Goal: Task Accomplishment & Management: Manage account settings

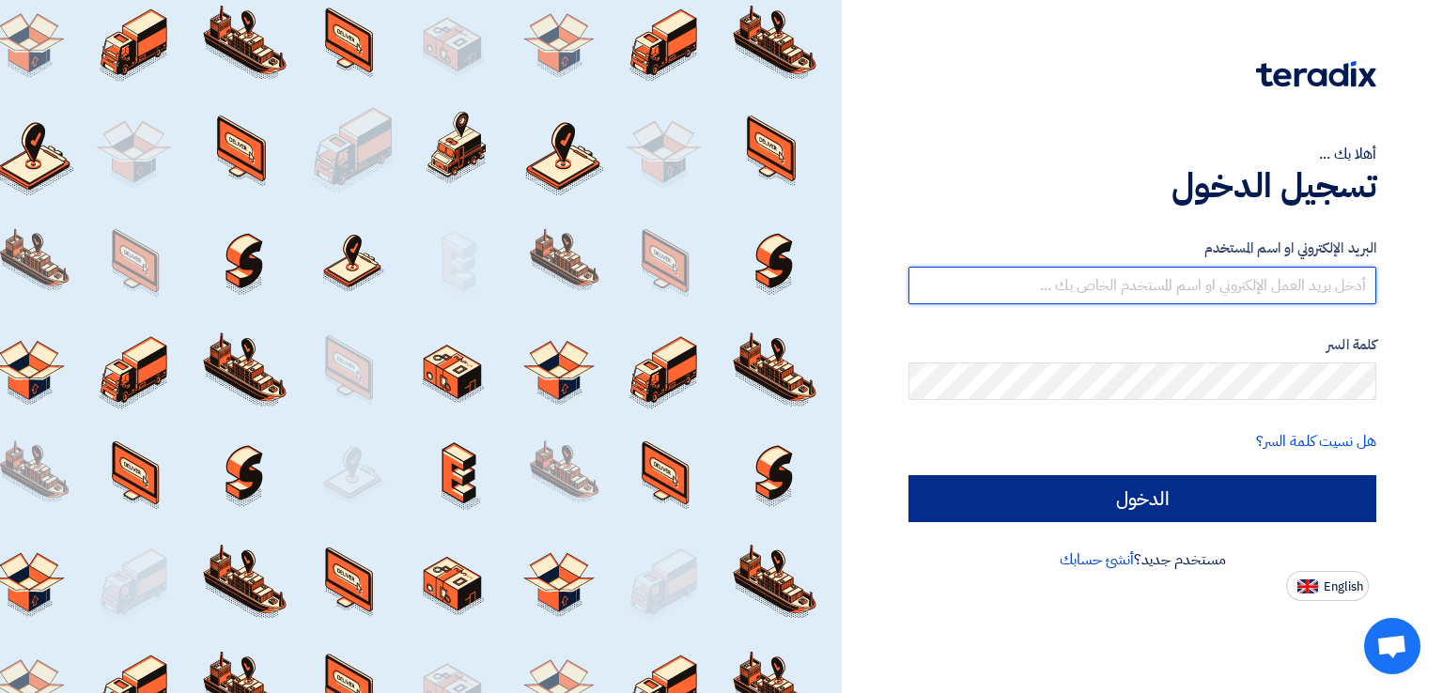
type input "[EMAIL_ADDRESS][DOMAIN_NAME]"
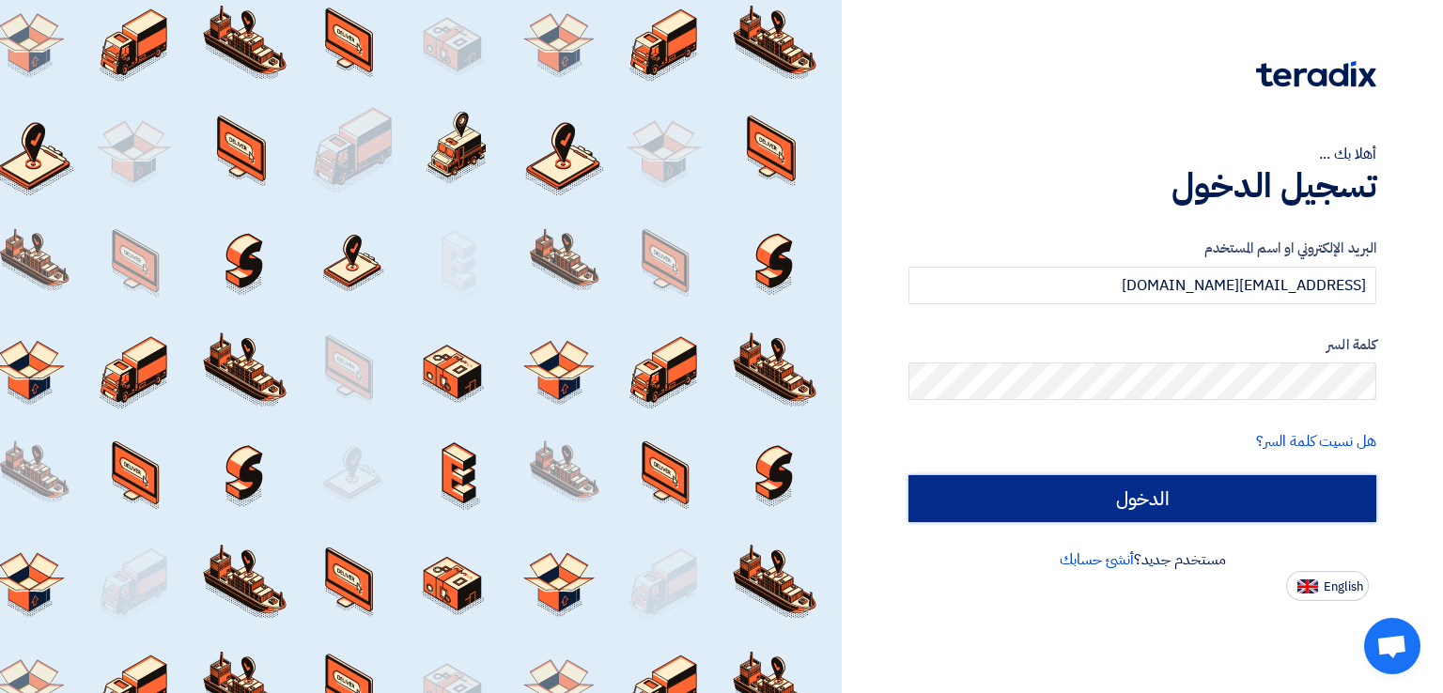
click at [1003, 506] on input "الدخول" at bounding box center [1143, 498] width 468 height 47
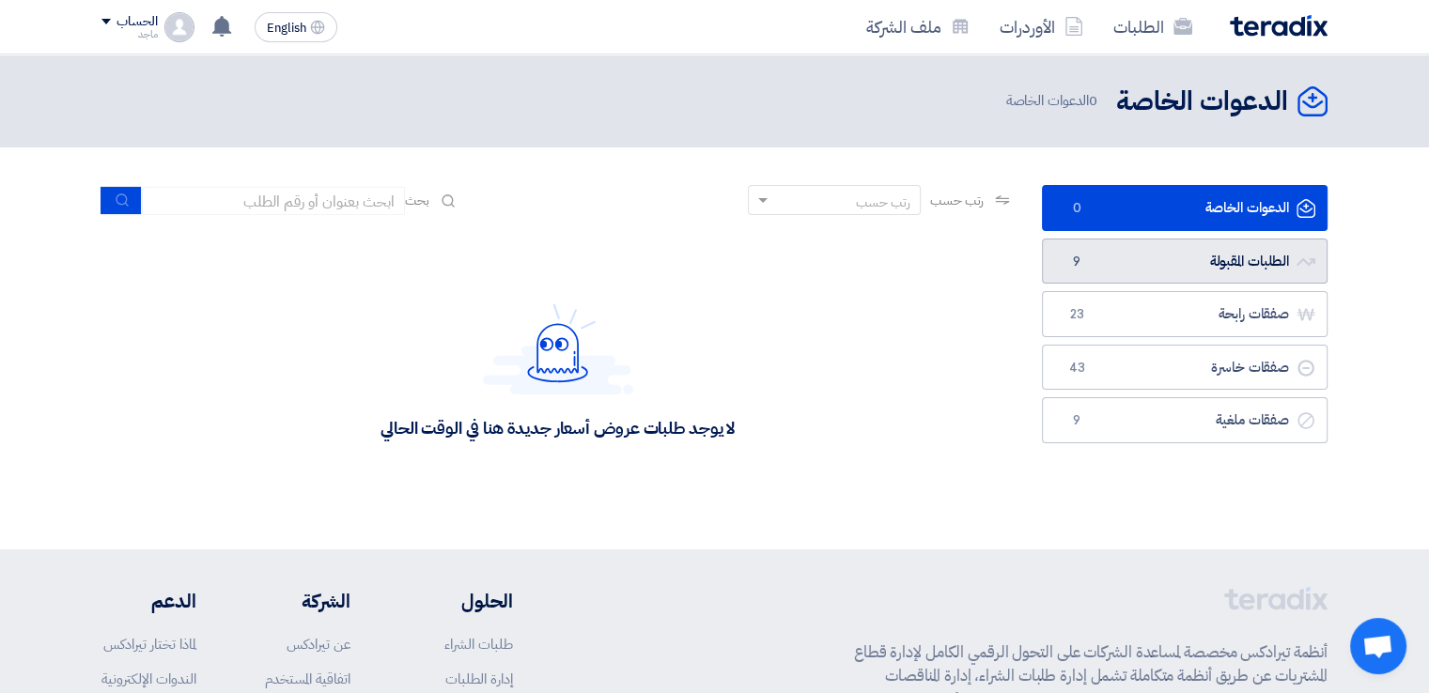
click at [1146, 257] on link "الطلبات المقبولة الطلبات المقبولة 9" at bounding box center [1185, 262] width 286 height 46
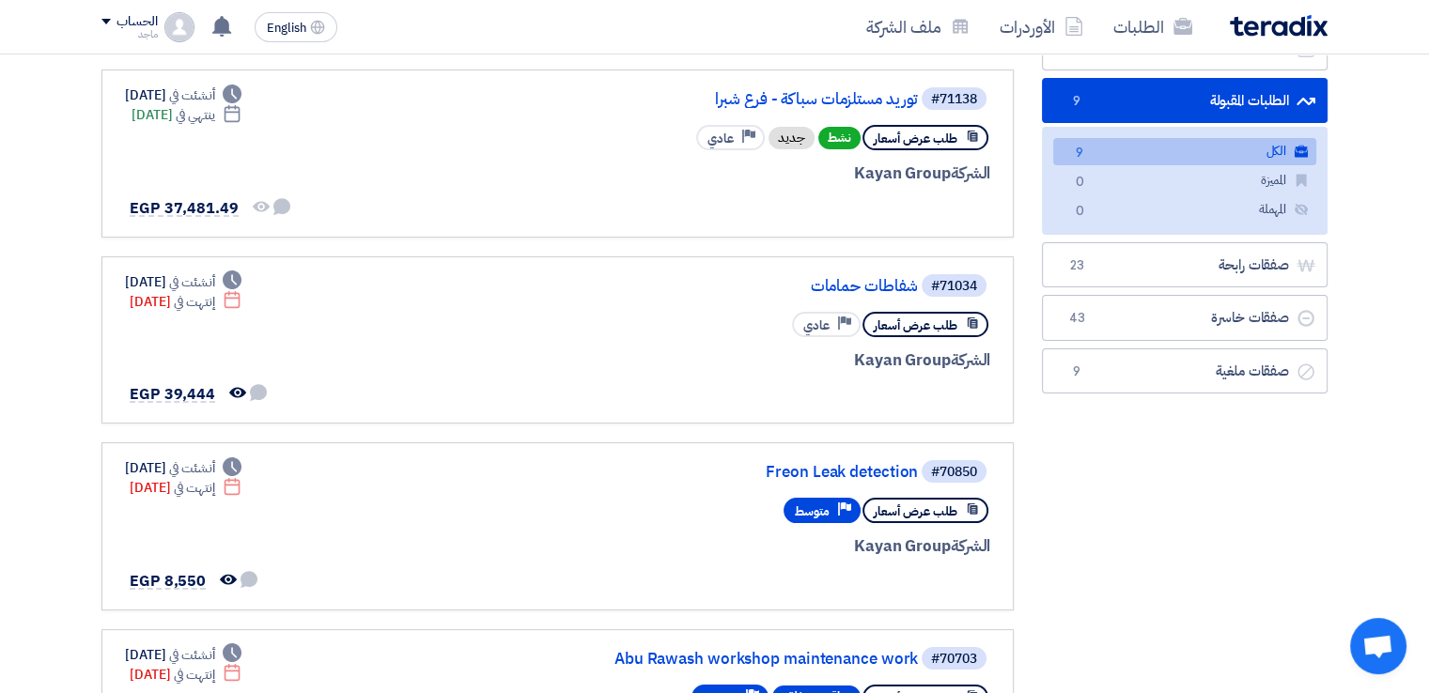
scroll to position [128, 0]
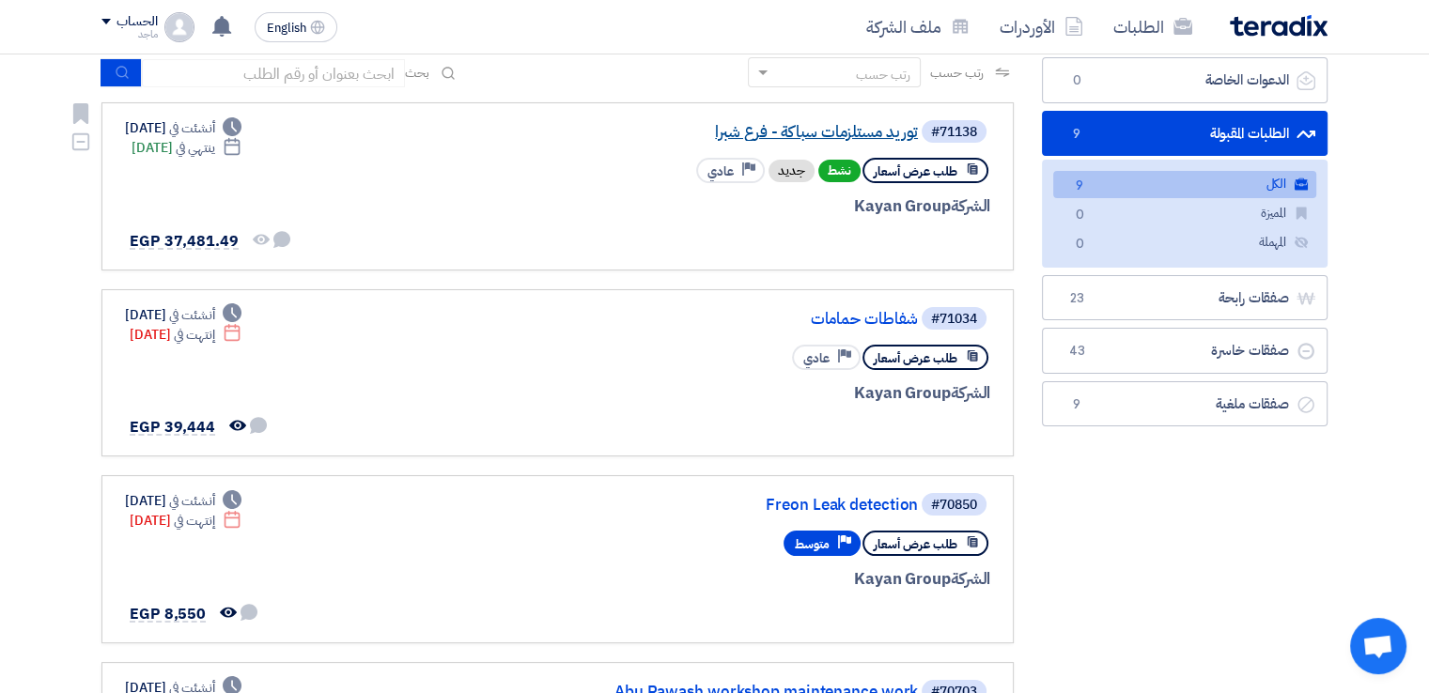
click at [871, 133] on link "توريد مستلزمات سباكة - فرع شبرا" at bounding box center [730, 132] width 376 height 17
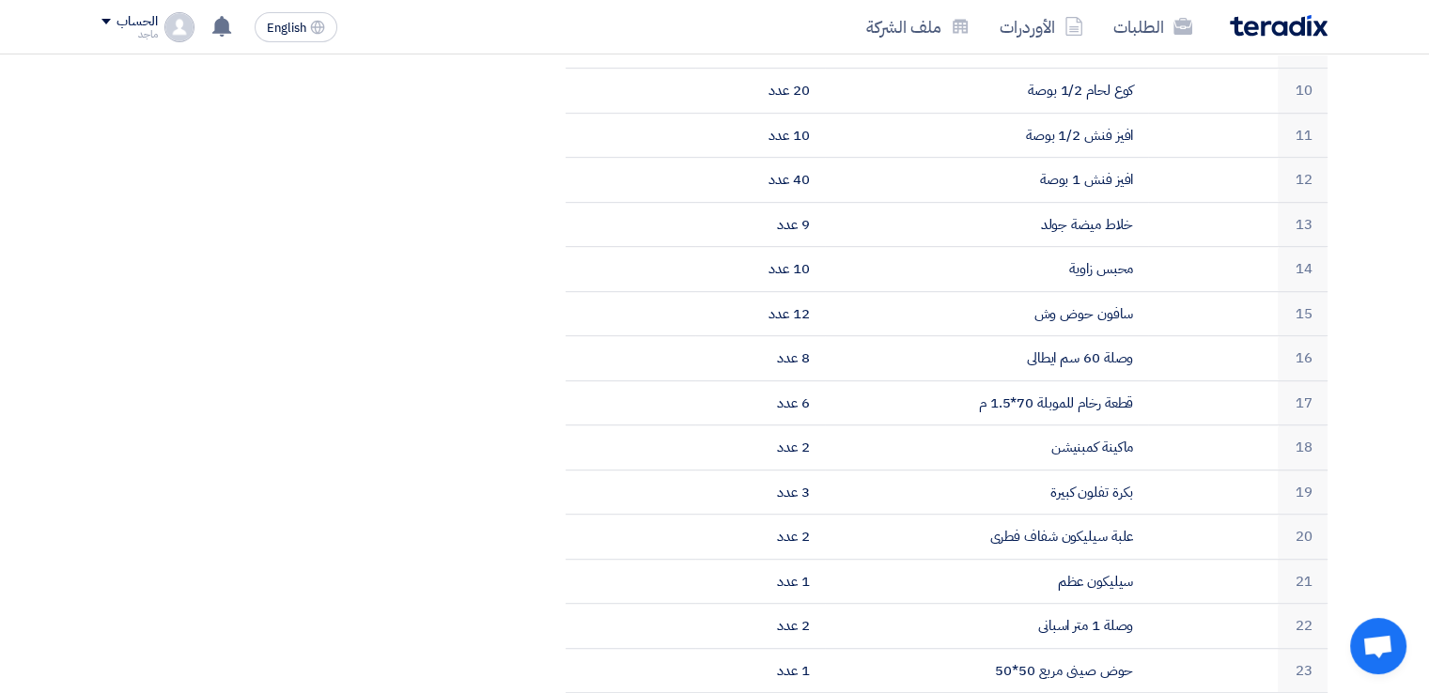
scroll to position [0, 0]
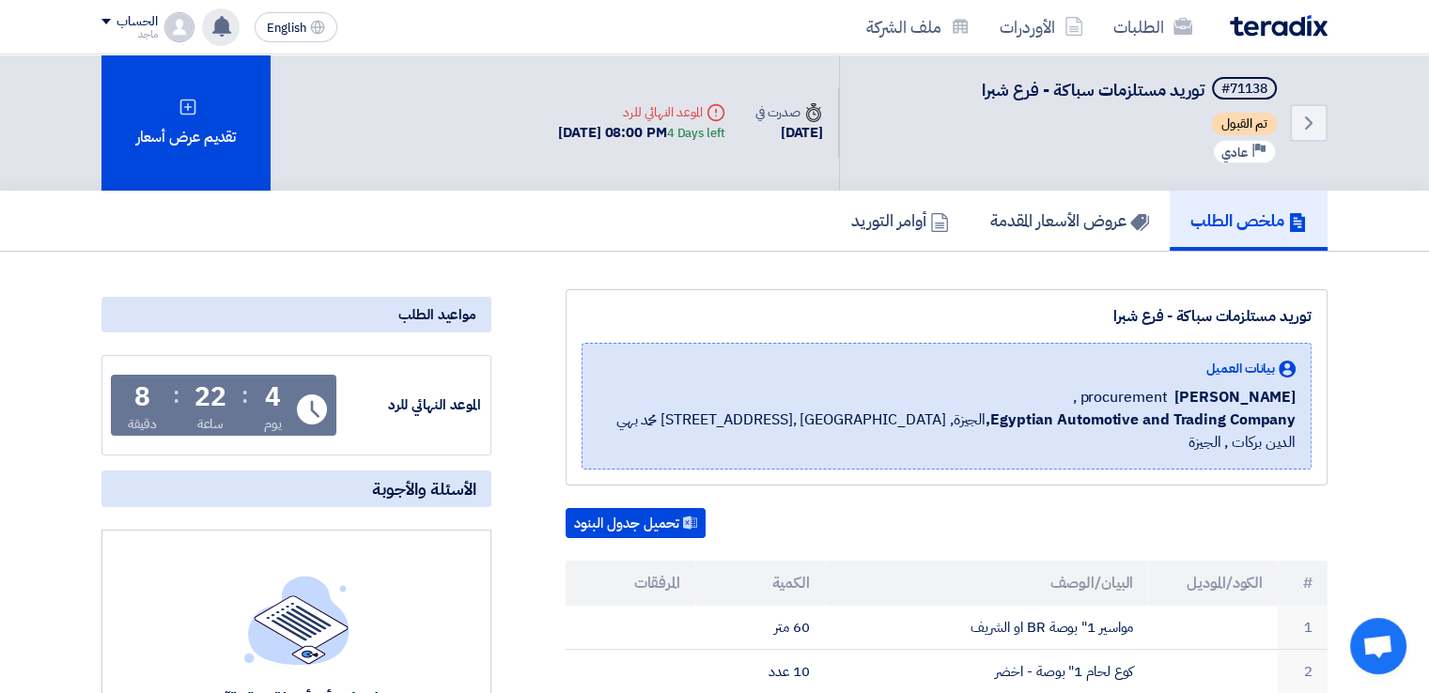
click at [228, 26] on use at bounding box center [221, 26] width 19 height 21
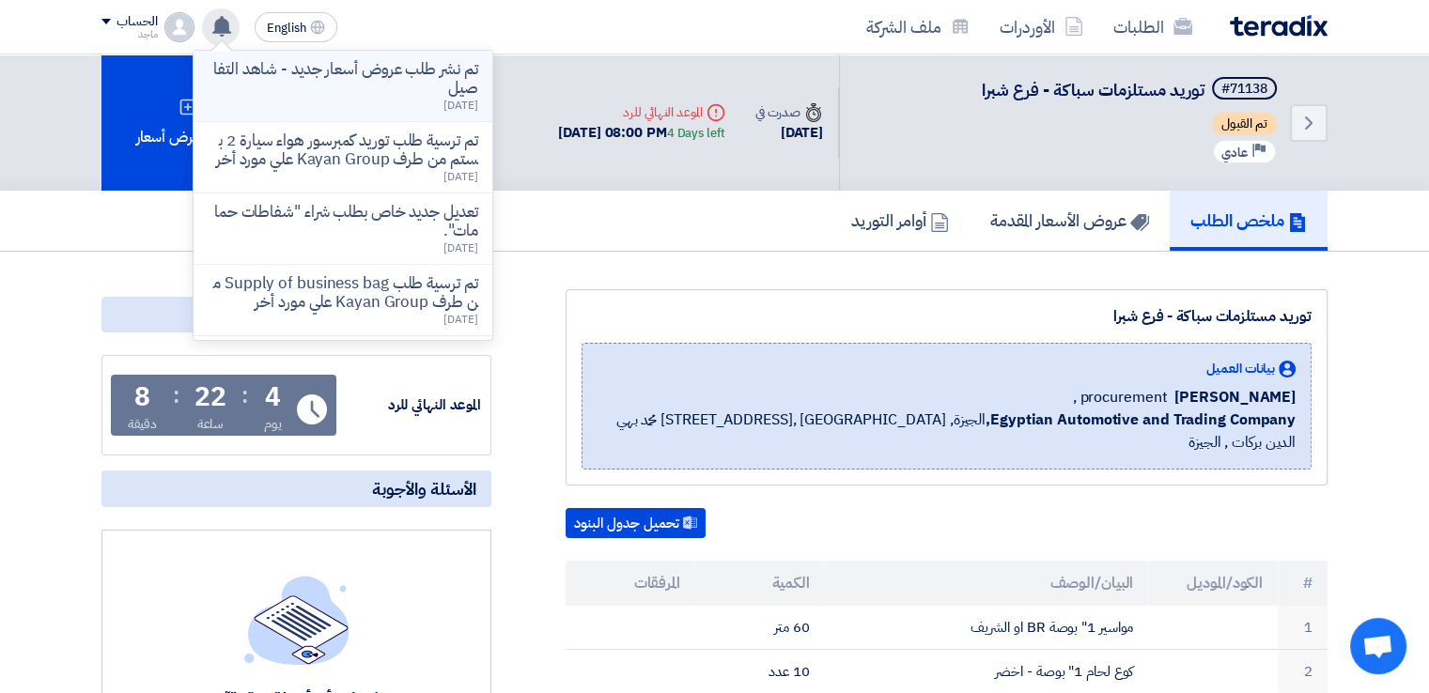
click at [259, 95] on p "تم نشر طلب عروض أسعار جديد - شاهد التفاصيل" at bounding box center [343, 79] width 269 height 38
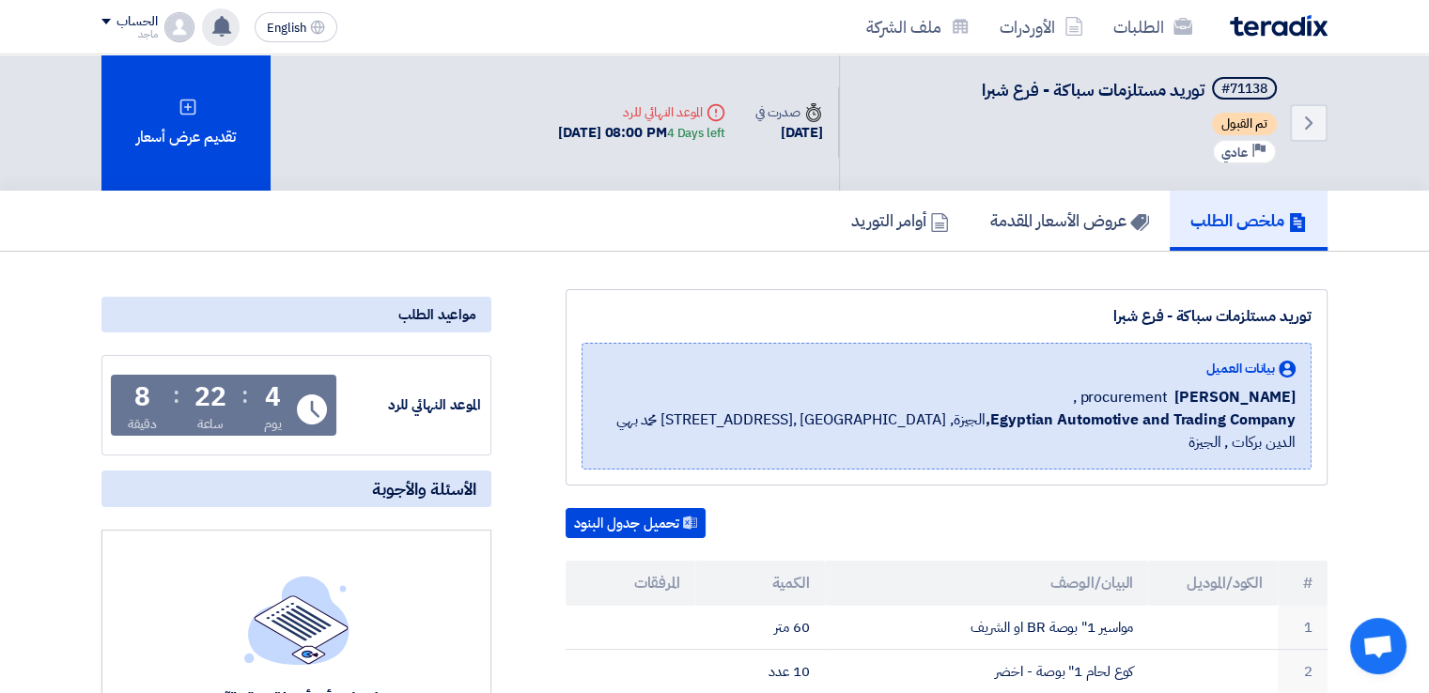
click at [228, 39] on div "تم نشر طلب عروض أسعار جديد - شاهد التفاصيل [DATE] تم ترسية طلب توريد كمبرسور هو…" at bounding box center [221, 27] width 38 height 38
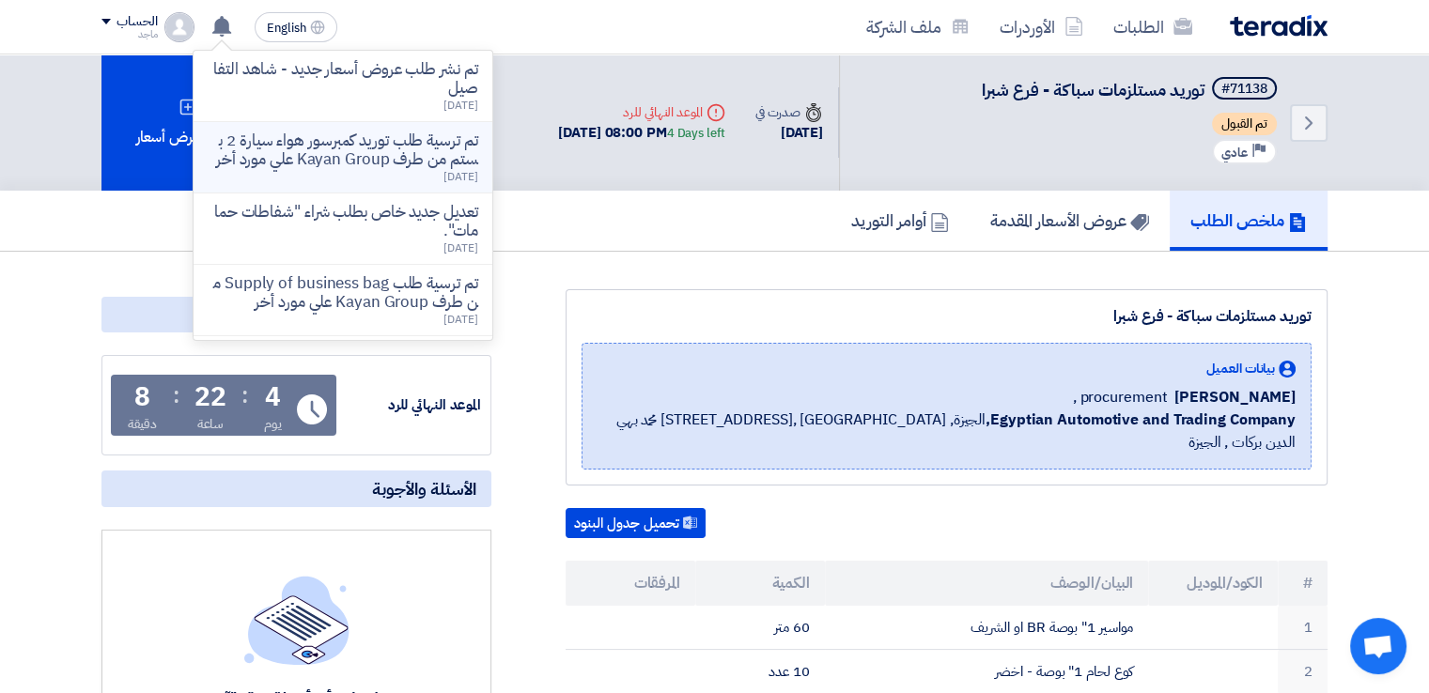
click at [276, 165] on p "تم ترسية طلب توريد كمبرسور هواء سيارة 2 بستم من طرف Kayan Group علي مورد أخر" at bounding box center [343, 151] width 269 height 38
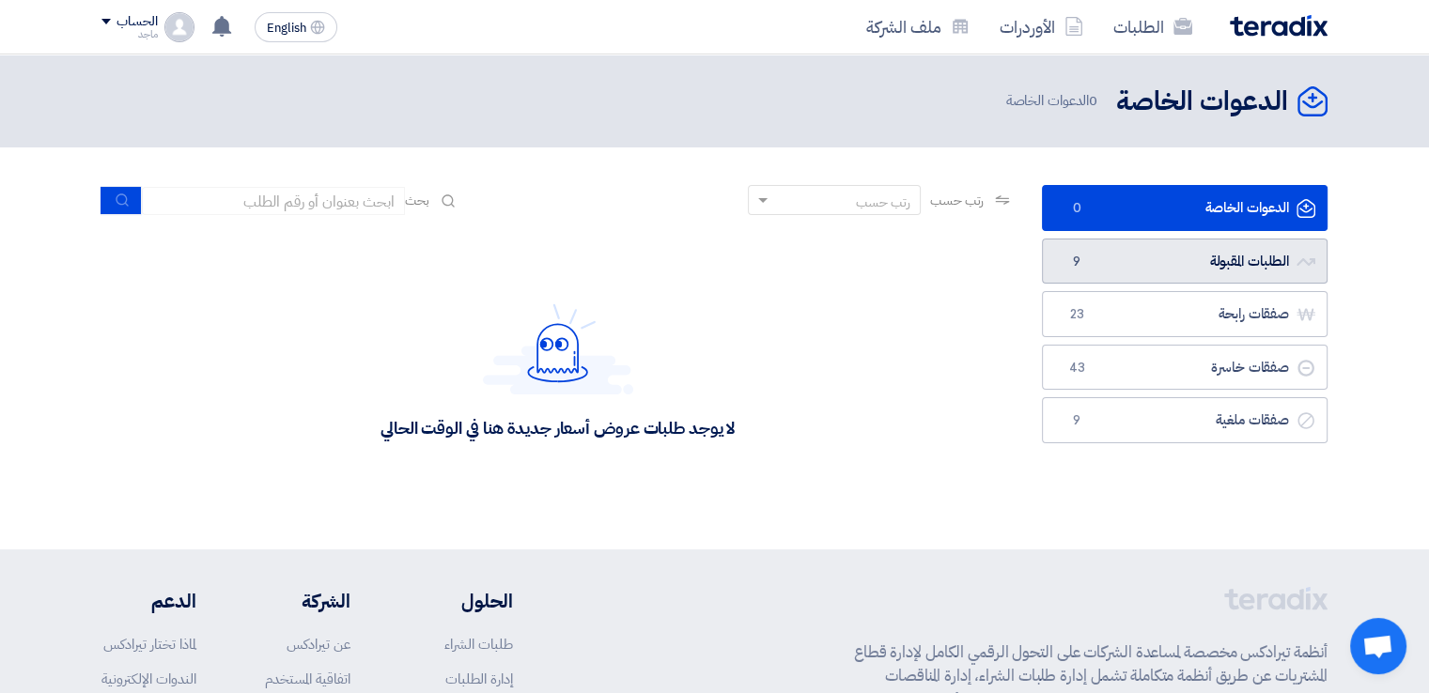
click at [1134, 264] on link "الطلبات المقبولة الطلبات المقبولة 9" at bounding box center [1185, 262] width 286 height 46
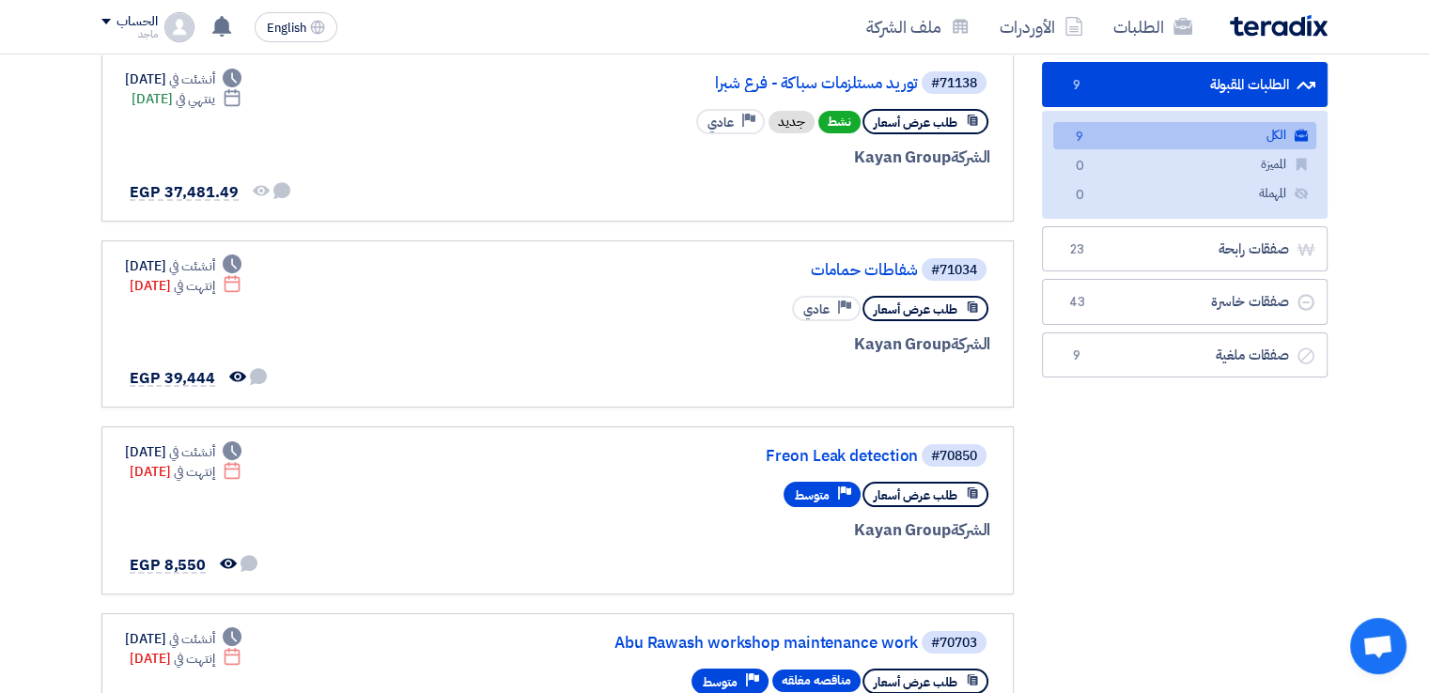
scroll to position [174, 0]
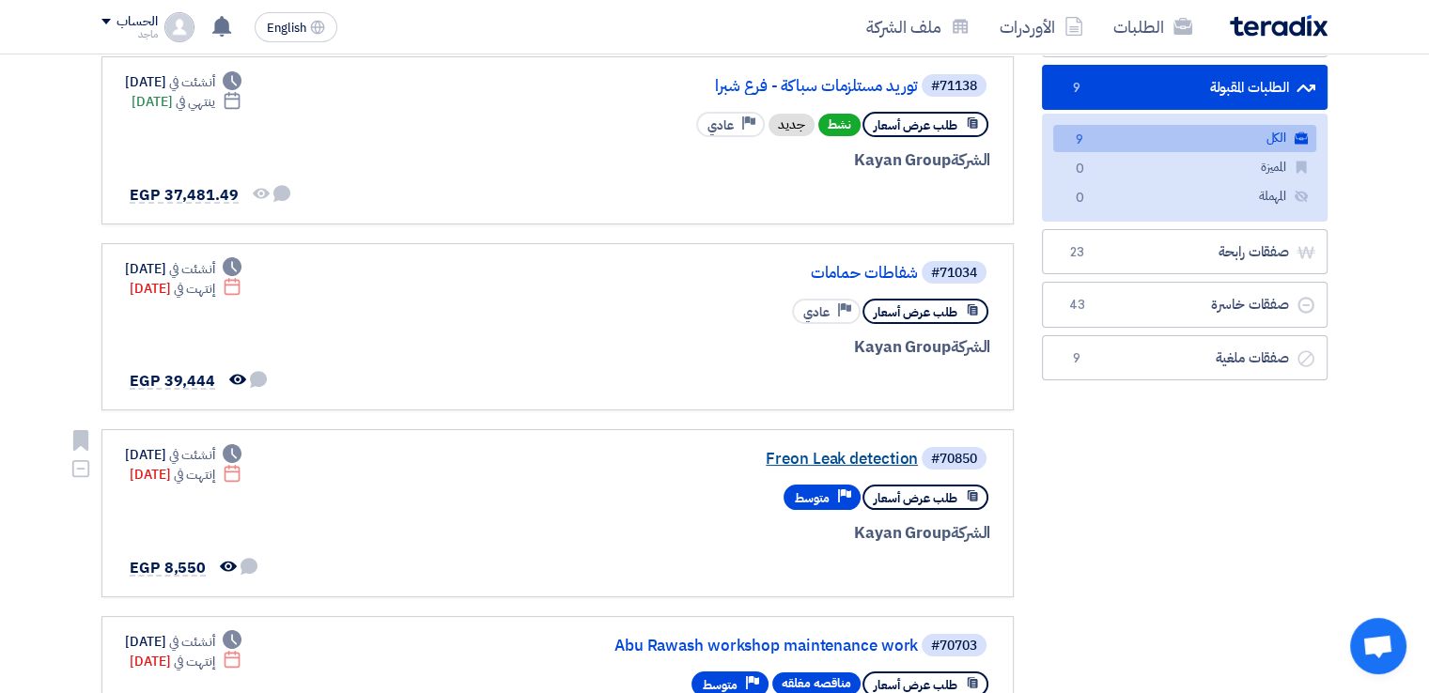
click at [890, 451] on link "Freon Leak detection" at bounding box center [730, 459] width 376 height 17
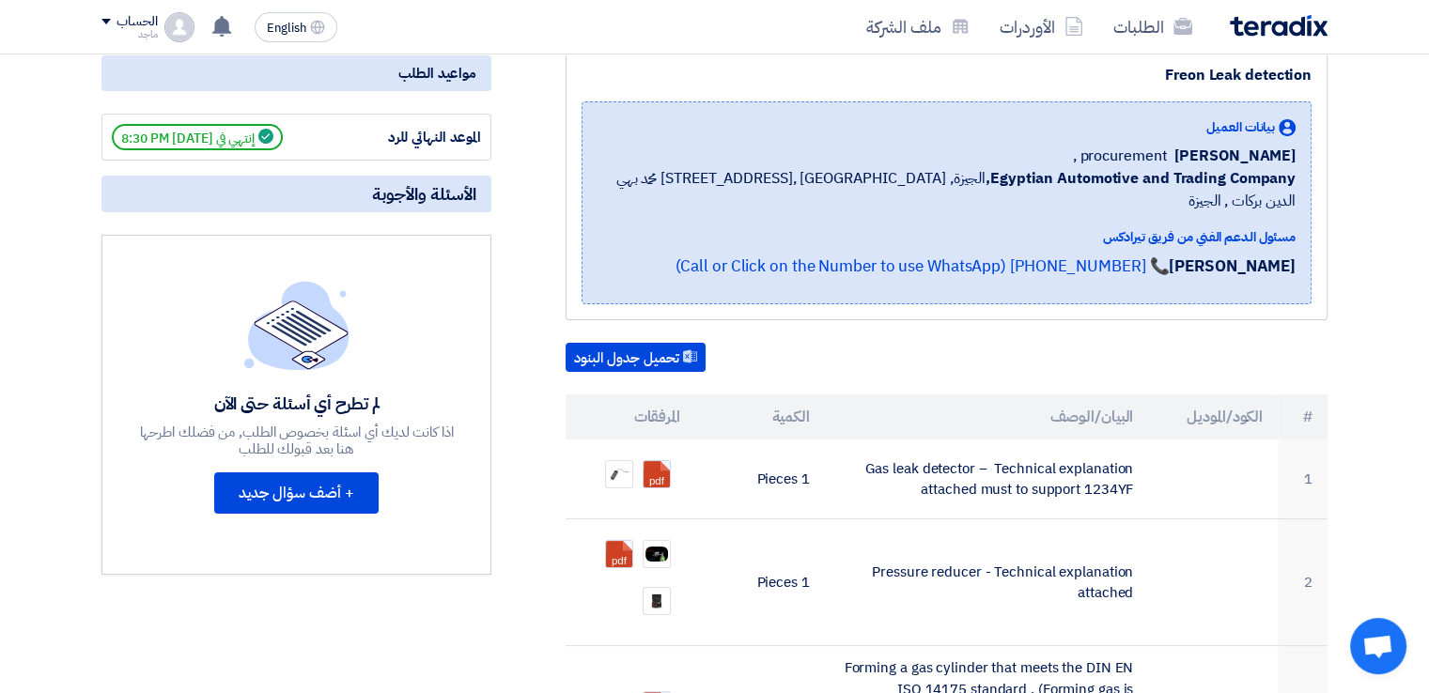
scroll to position [217, 0]
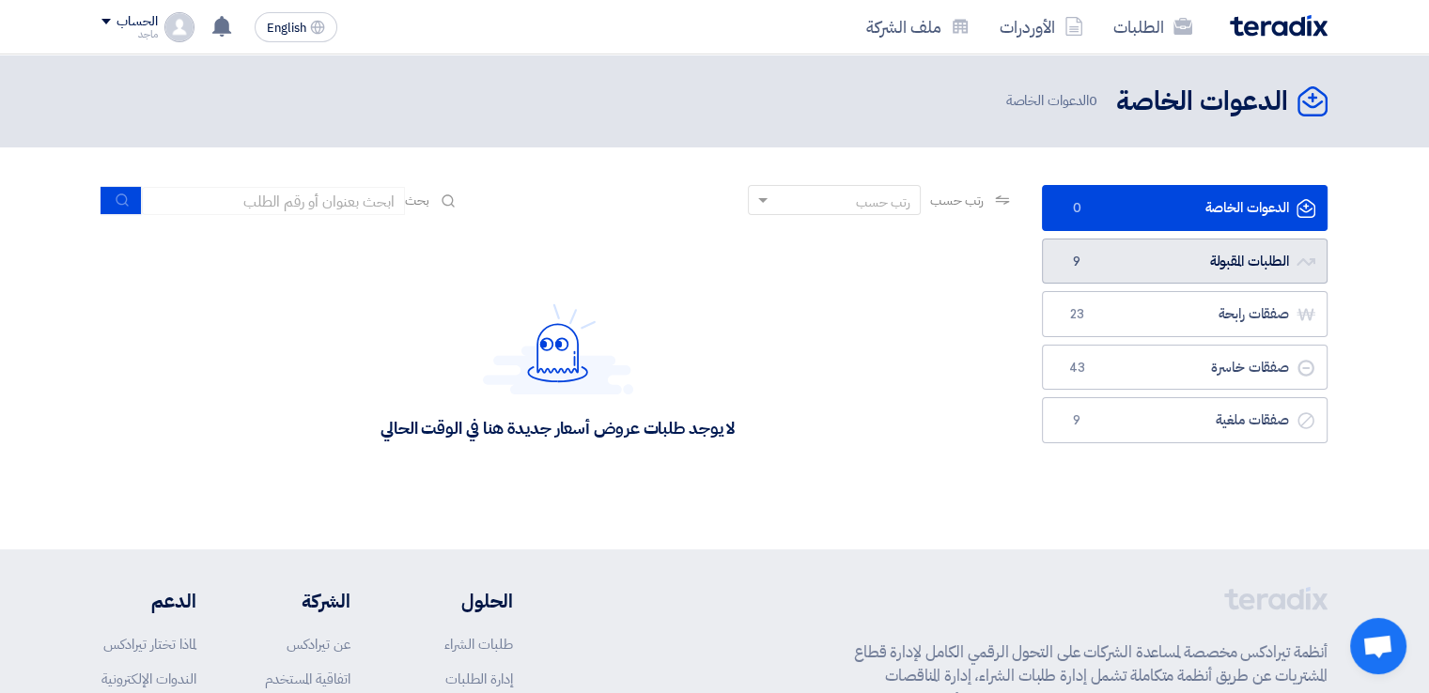
click at [1139, 257] on link "الطلبات المقبولة الطلبات المقبولة 9" at bounding box center [1185, 262] width 286 height 46
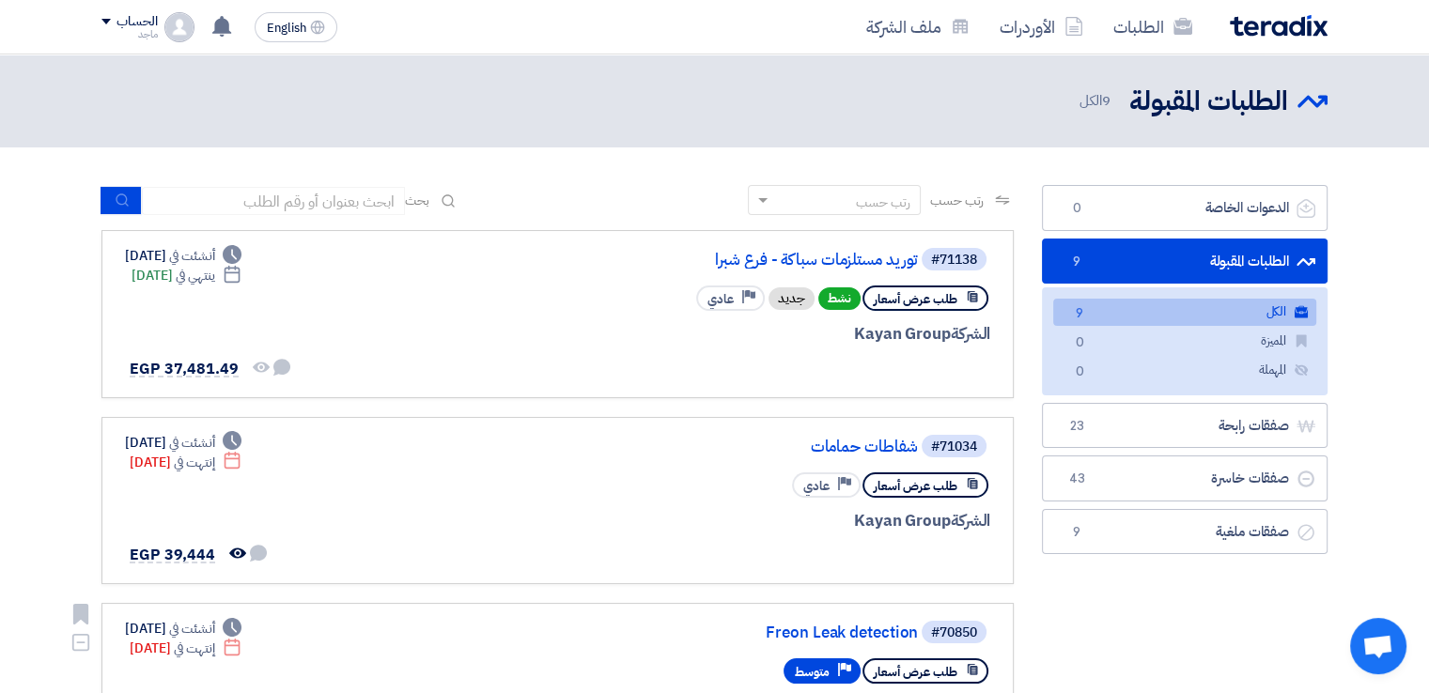
click at [976, 674] on div "طلب عرض أسعار" at bounding box center [926, 671] width 126 height 25
click at [946, 441] on div "#71034" at bounding box center [954, 447] width 46 height 13
click at [884, 441] on link "شفاطات حمامات" at bounding box center [730, 447] width 376 height 17
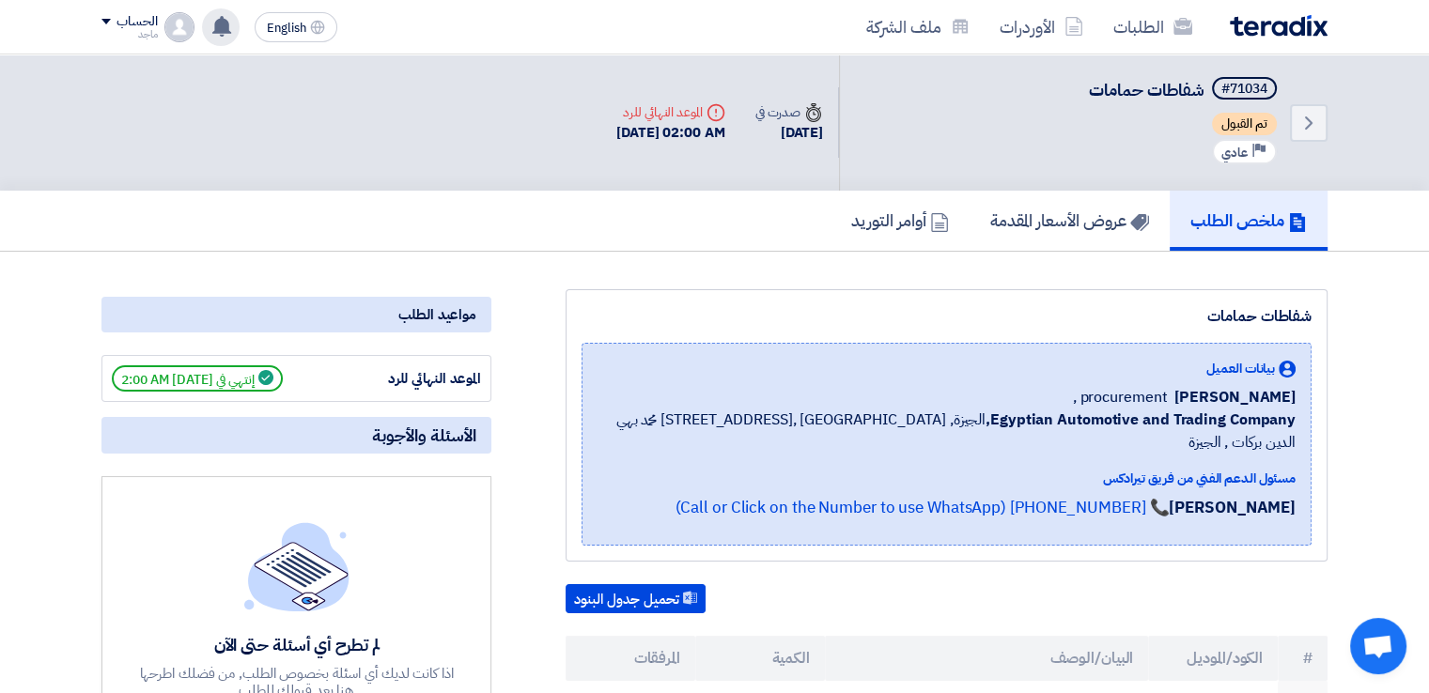
click at [219, 35] on icon at bounding box center [221, 26] width 21 height 21
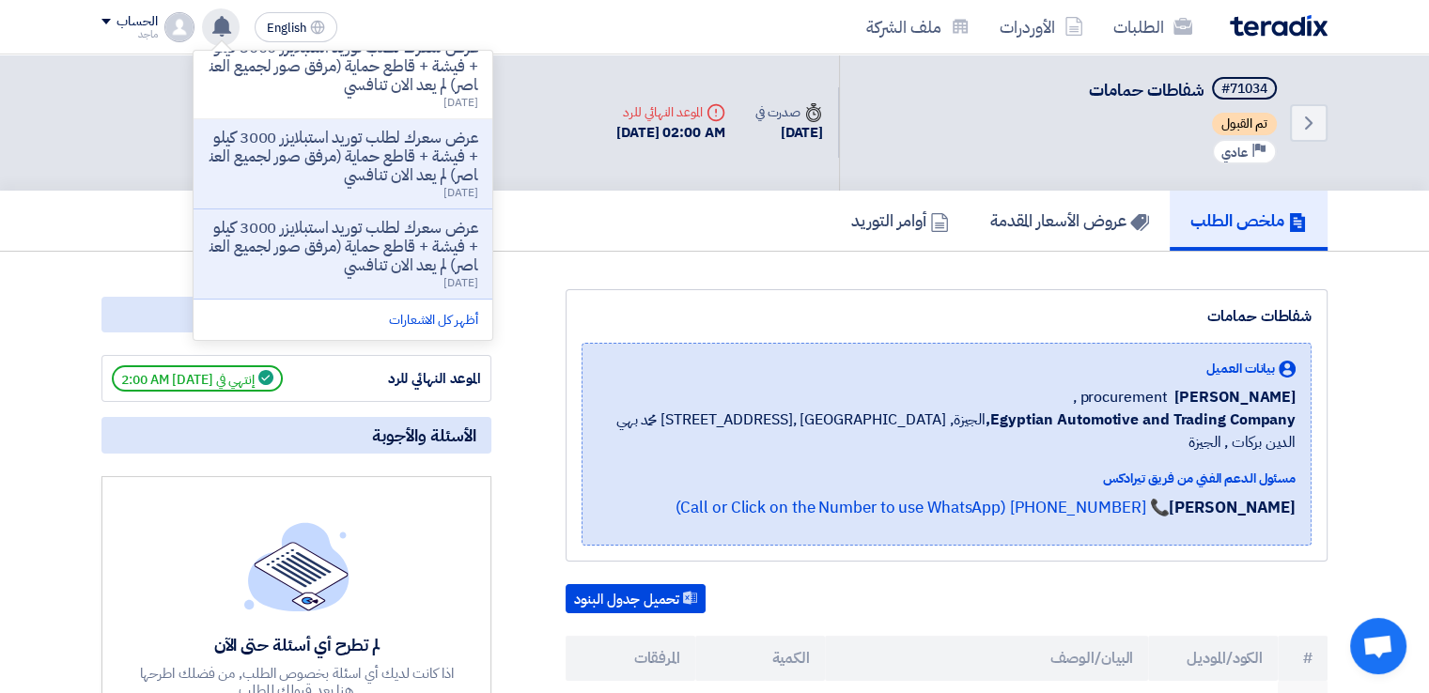
scroll to position [592, 0]
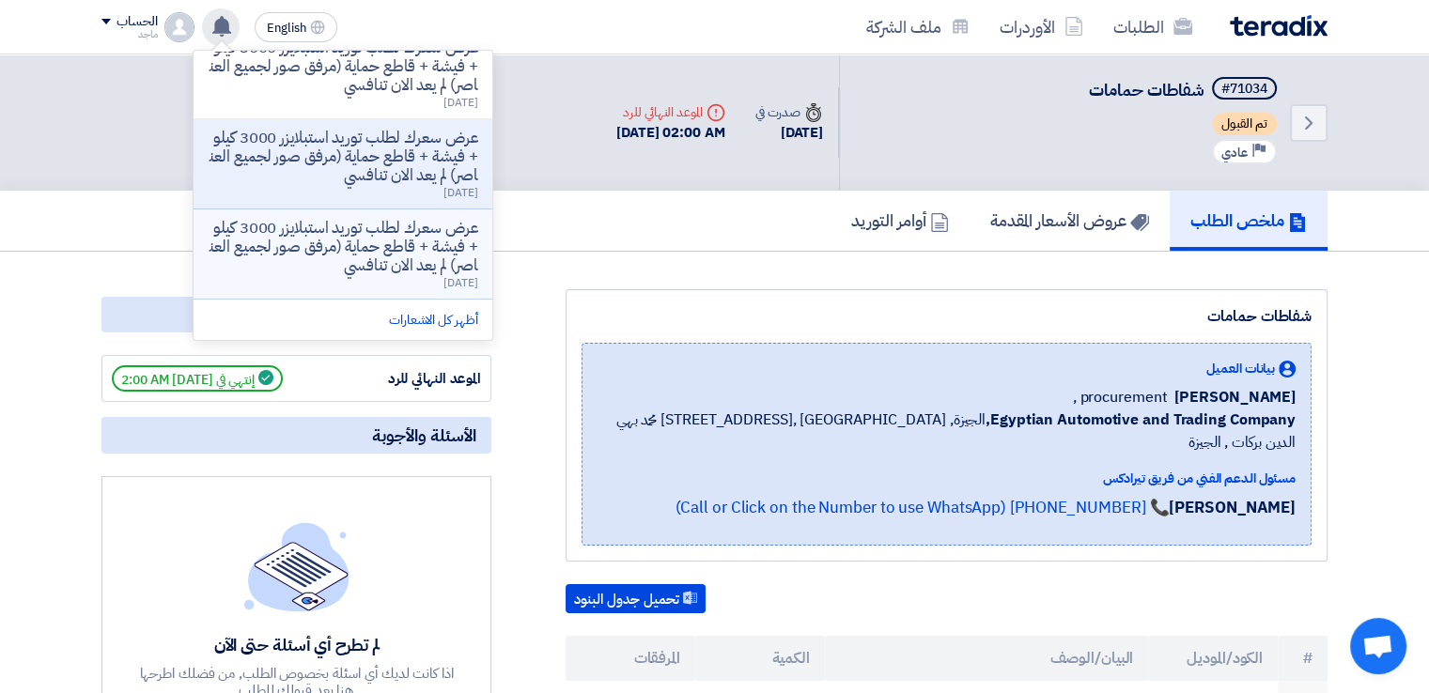
click at [402, 258] on p "عرض سعرك لطلب توريد استبلايزر 3000 كيلو + فيشة + قاطع حماية (مرفق صور لجميع الع…" at bounding box center [343, 247] width 269 height 56
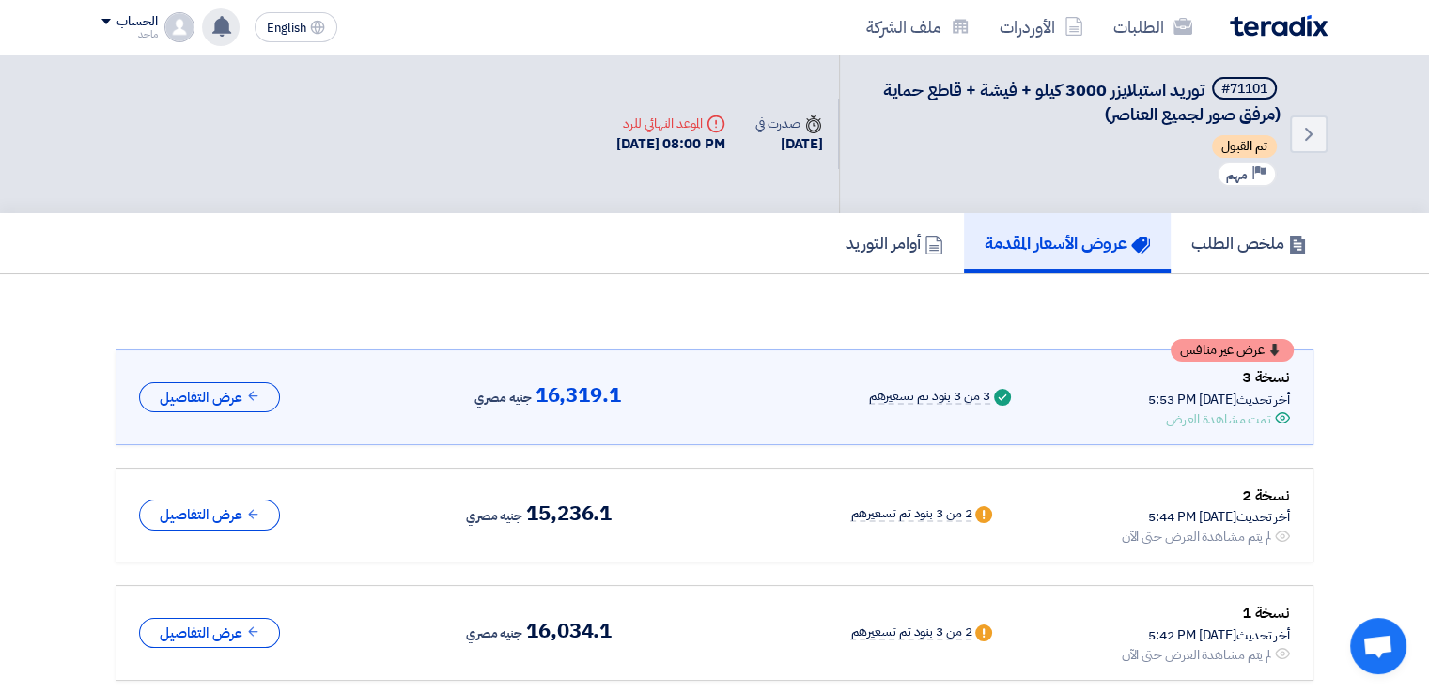
scroll to position [48, 0]
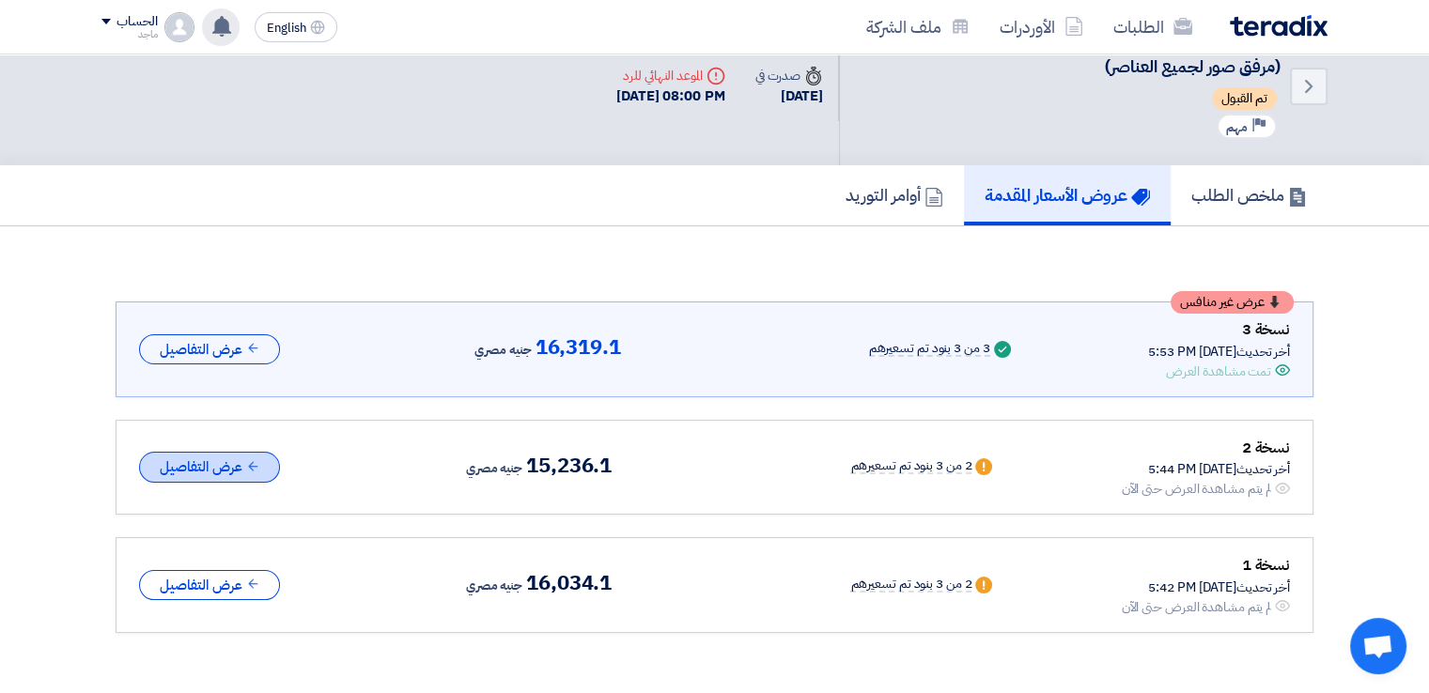
click at [261, 474] on button "عرض التفاصيل" at bounding box center [209, 467] width 141 height 31
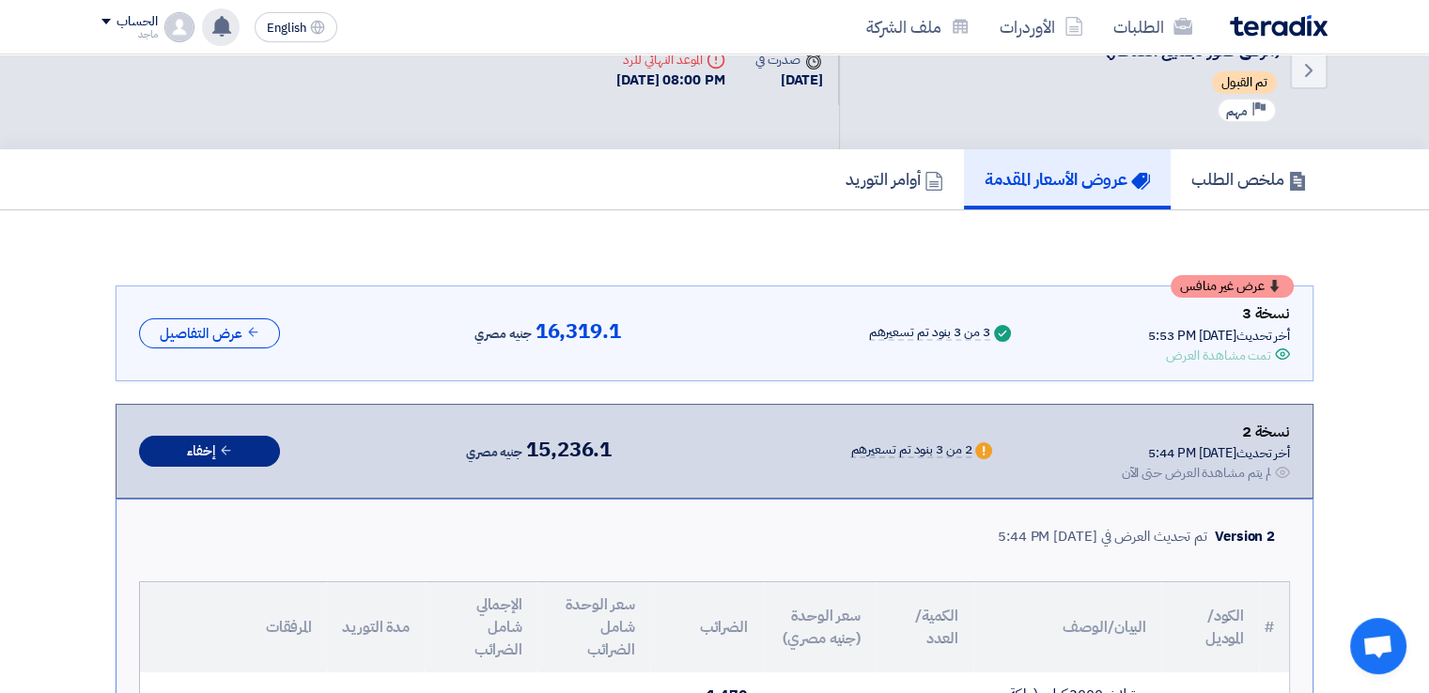
scroll to position [60, 0]
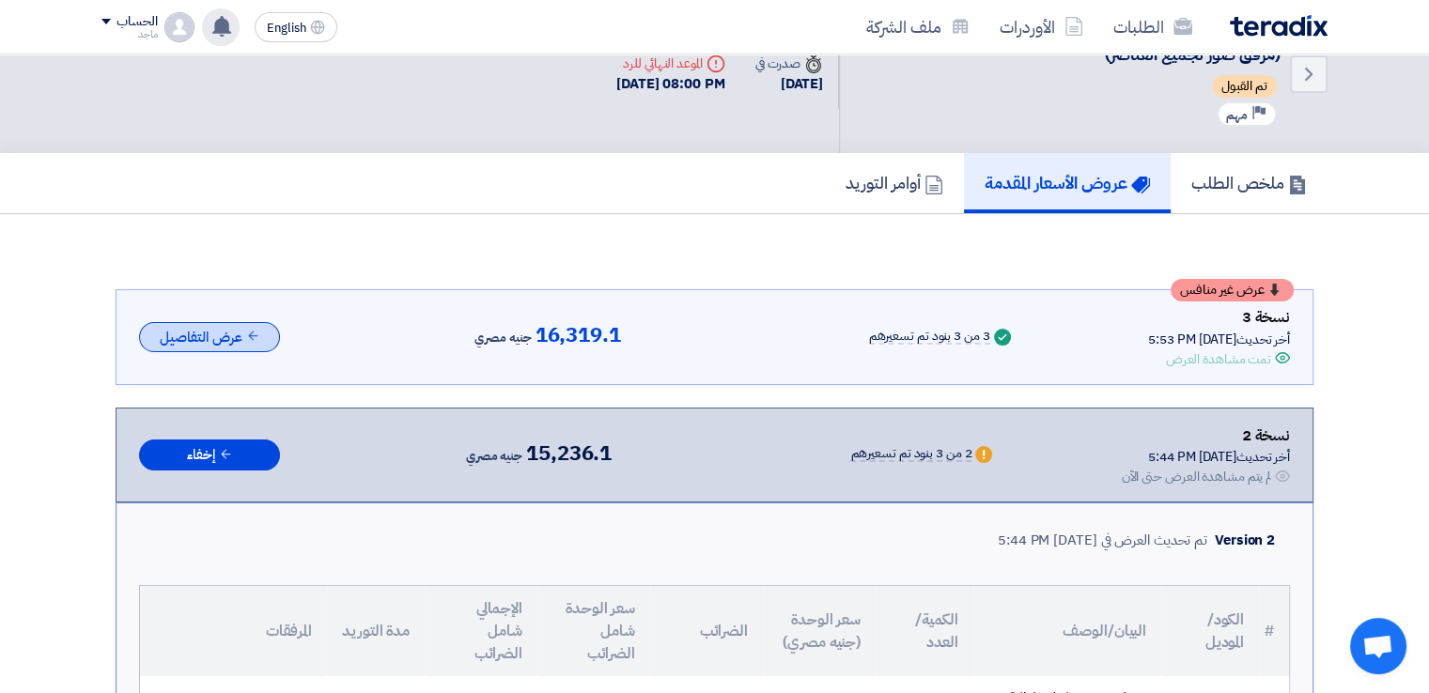
click at [252, 332] on icon at bounding box center [253, 336] width 14 height 14
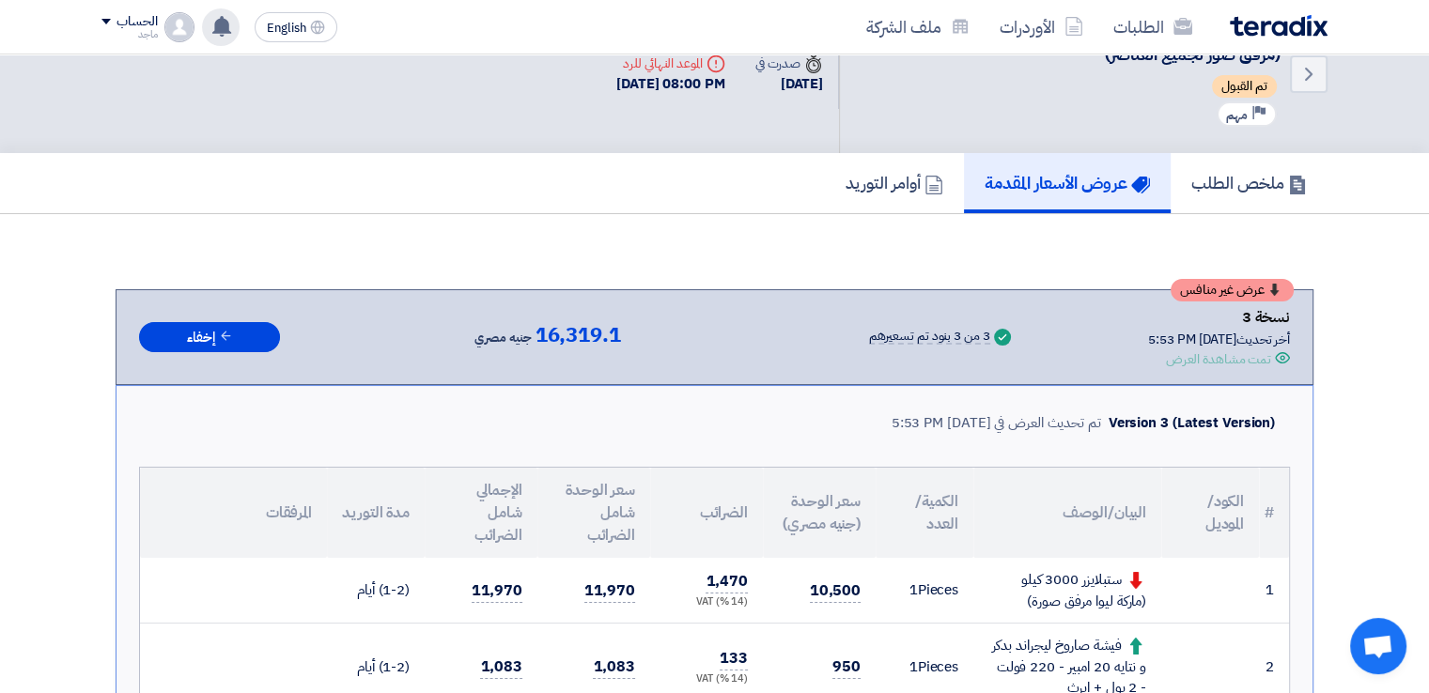
click at [936, 523] on th "الكمية/العدد" at bounding box center [925, 513] width 98 height 90
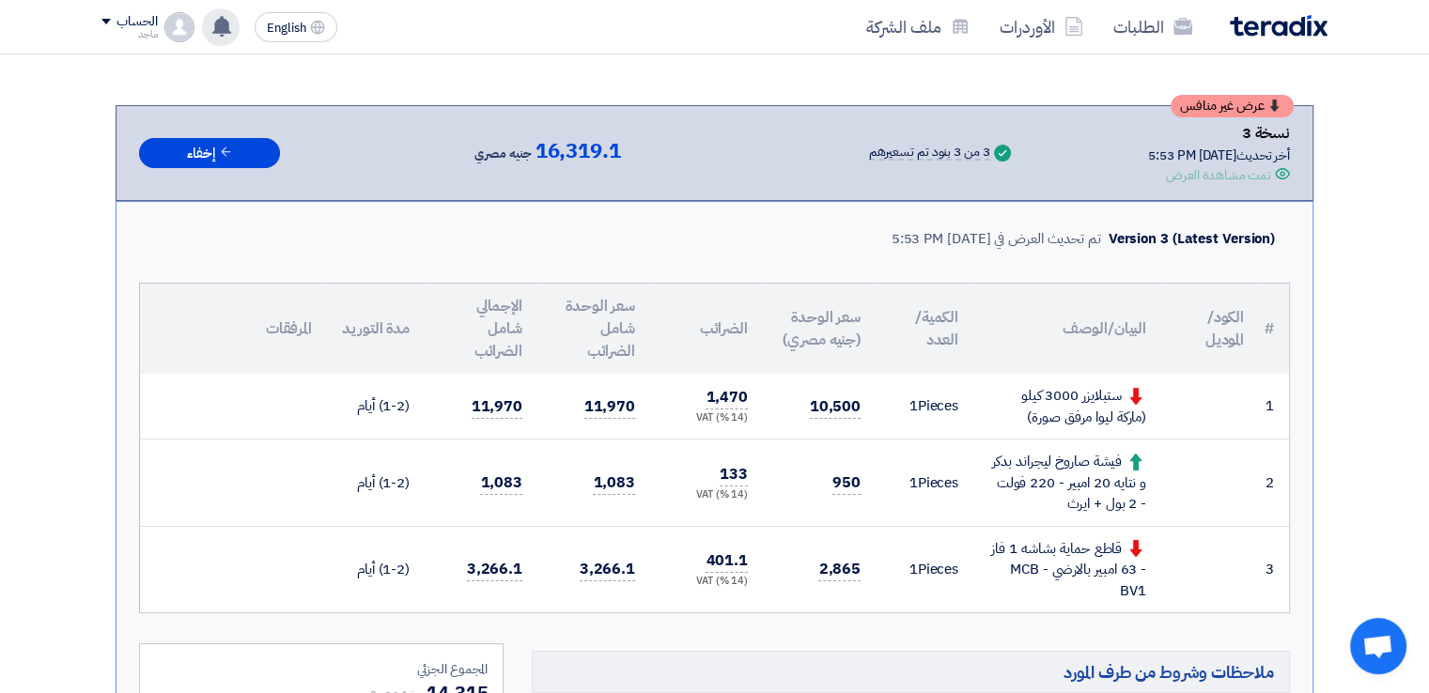
scroll to position [254, 0]
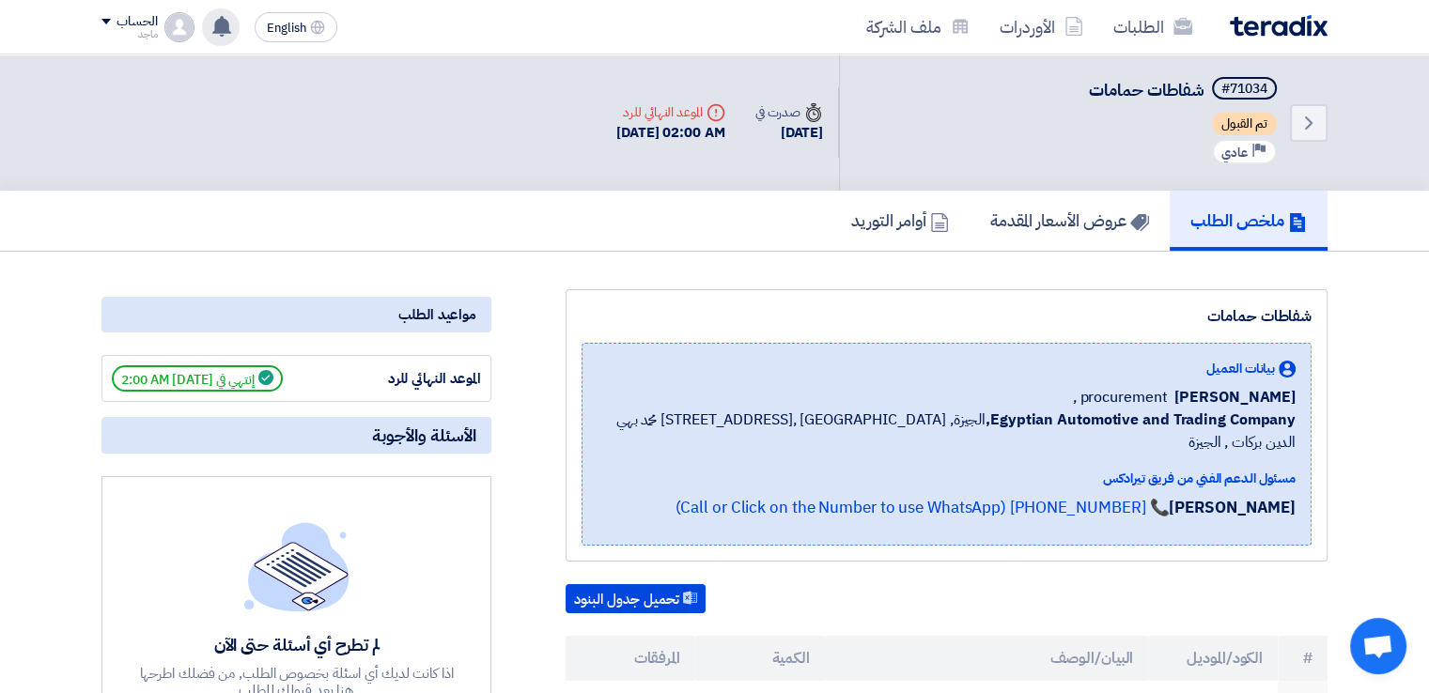
click at [216, 26] on use at bounding box center [221, 26] width 19 height 21
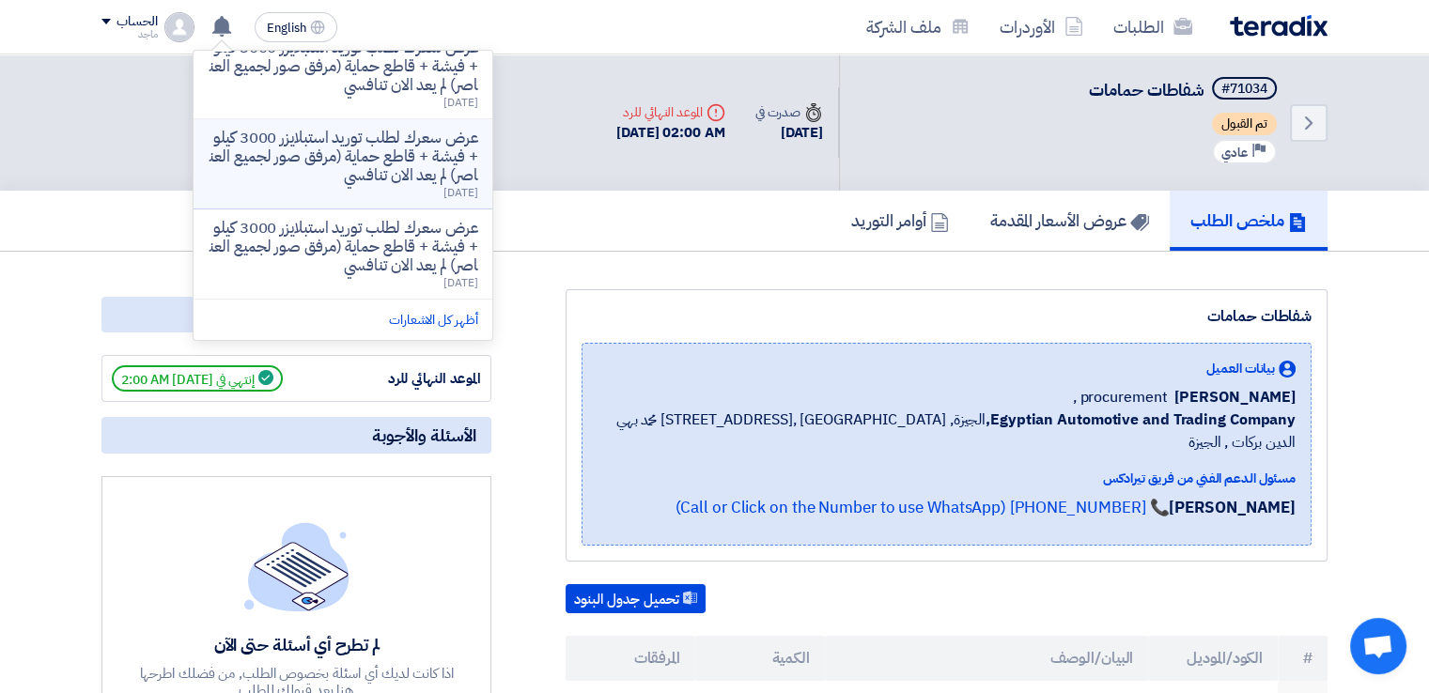
click at [332, 157] on p "عرض سعرك لطلب توريد استبلايزر 3000 كيلو + فيشة + قاطع حماية (مرفق صور لجميع الع…" at bounding box center [343, 157] width 269 height 56
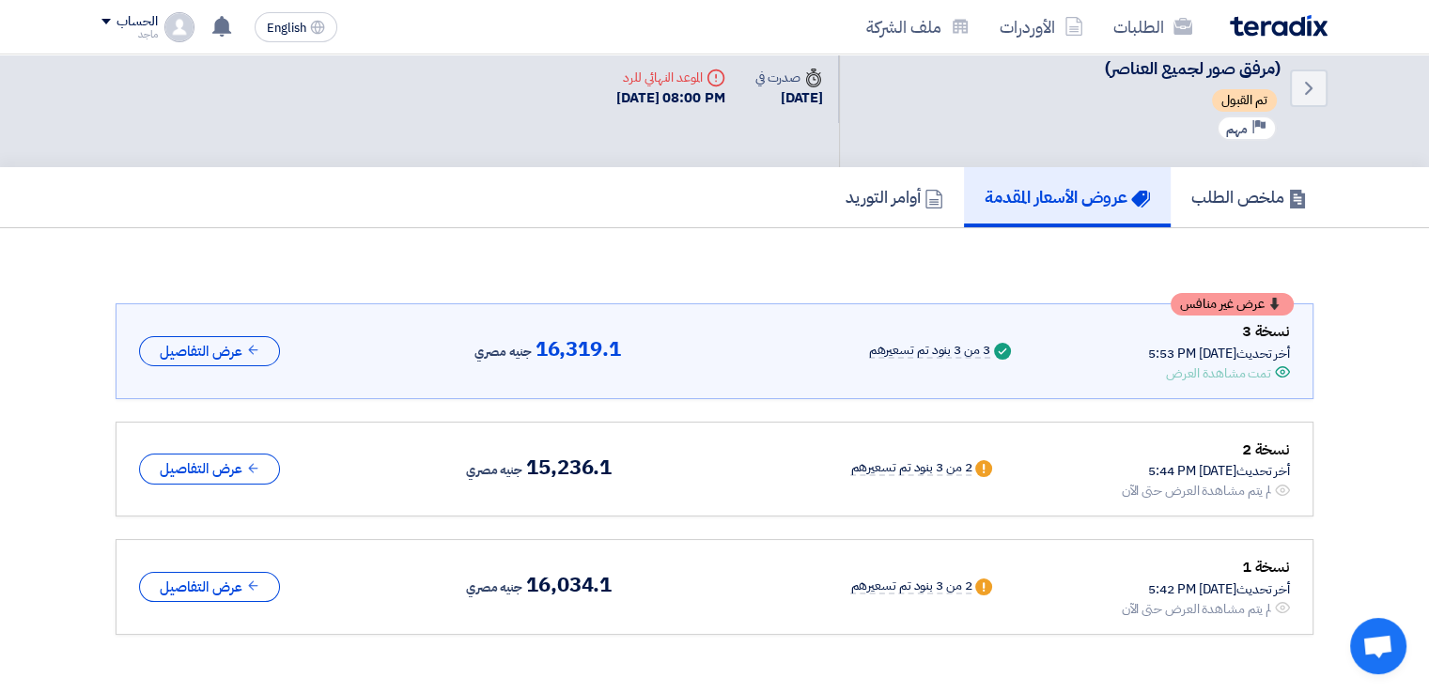
scroll to position [48, 0]
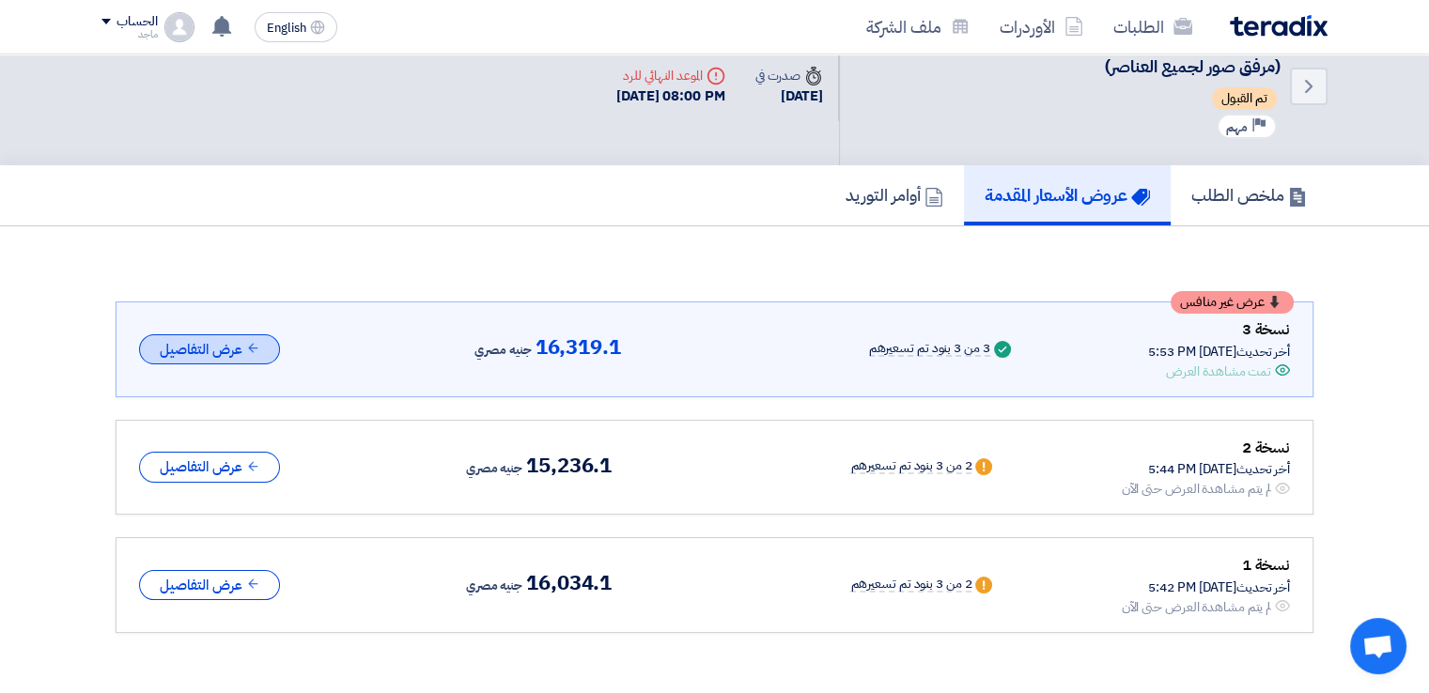
click at [261, 345] on button "عرض التفاصيل" at bounding box center [209, 349] width 141 height 31
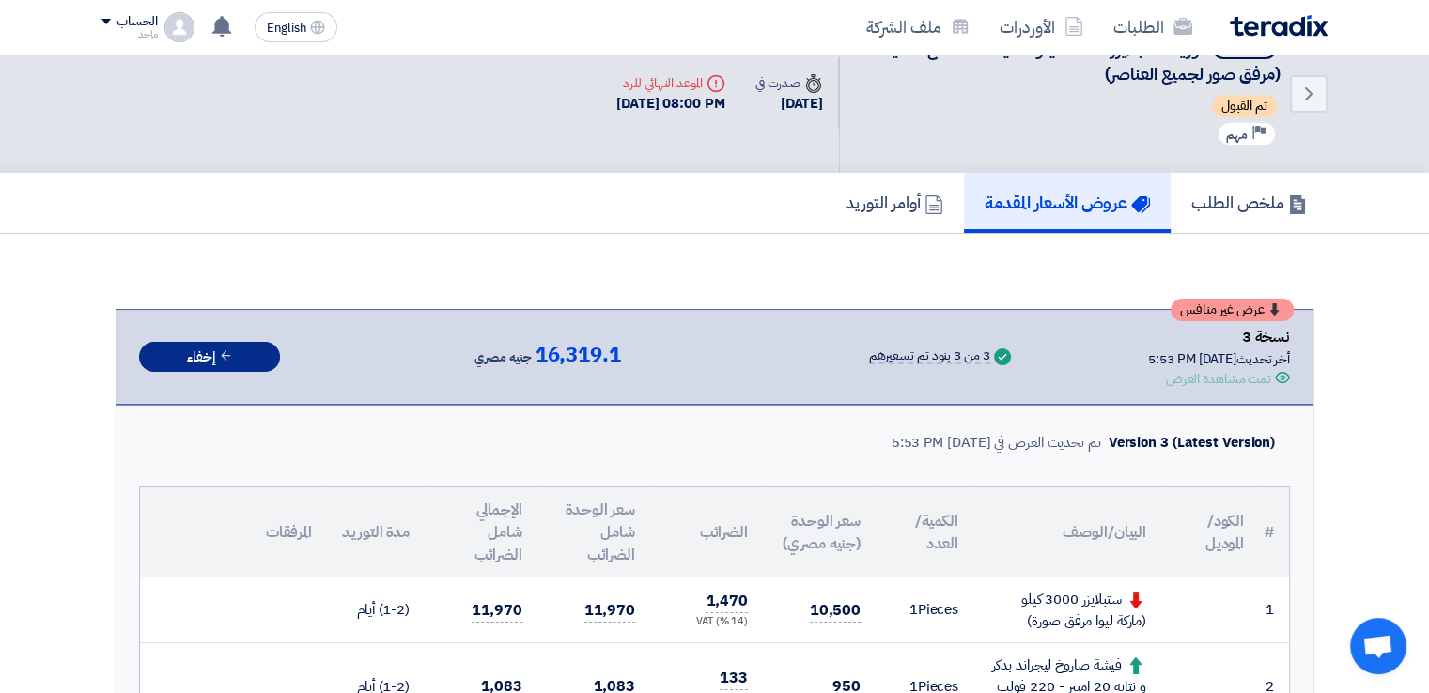
scroll to position [0, 0]
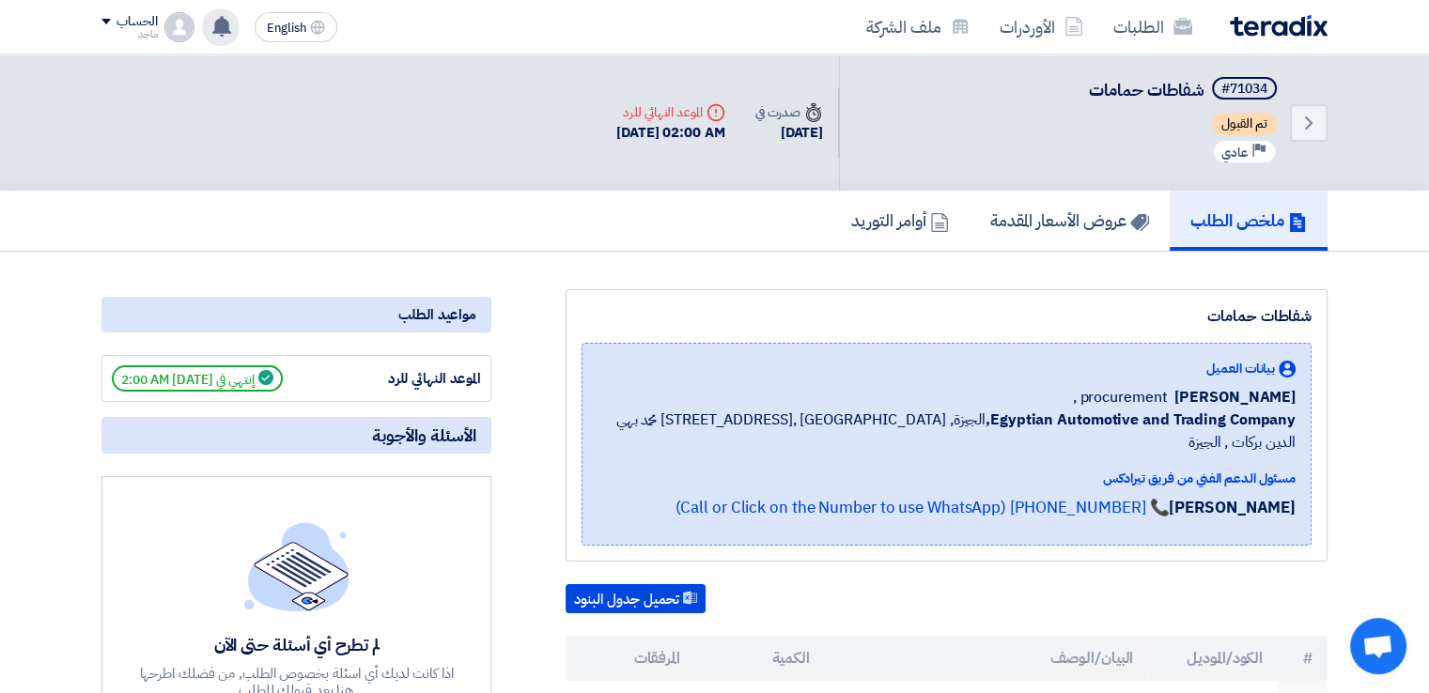
click at [225, 26] on use at bounding box center [221, 26] width 19 height 21
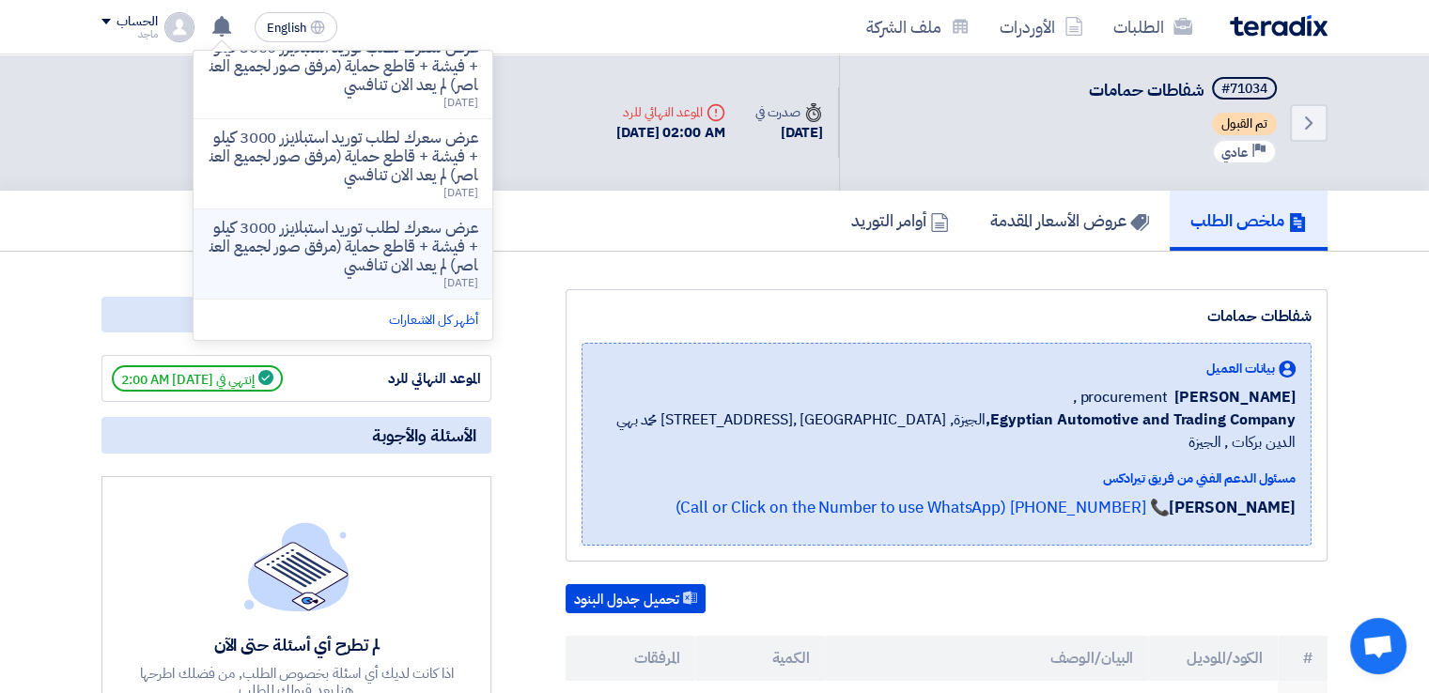
click at [302, 254] on p "عرض سعرك لطلب توريد استبلايزر 3000 كيلو + فيشة + قاطع حماية (مرفق صور لجميع الع…" at bounding box center [343, 247] width 269 height 56
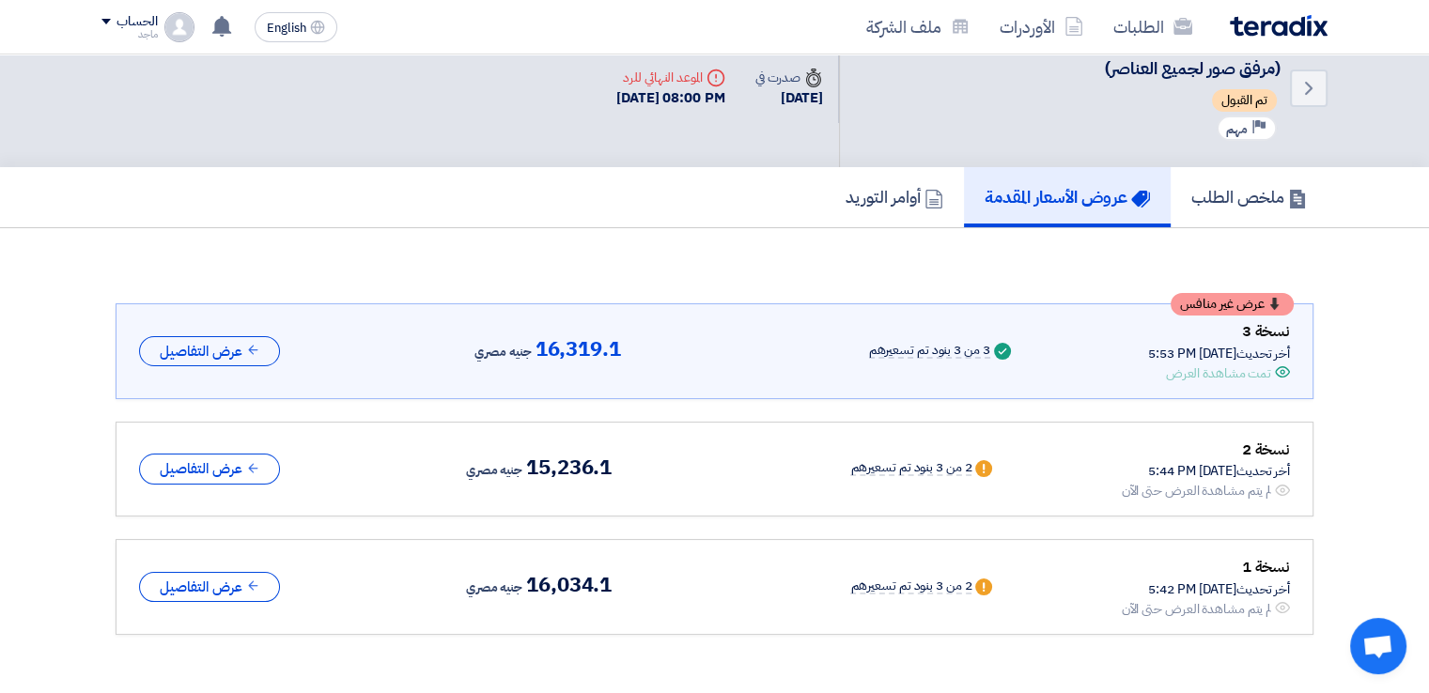
scroll to position [48, 0]
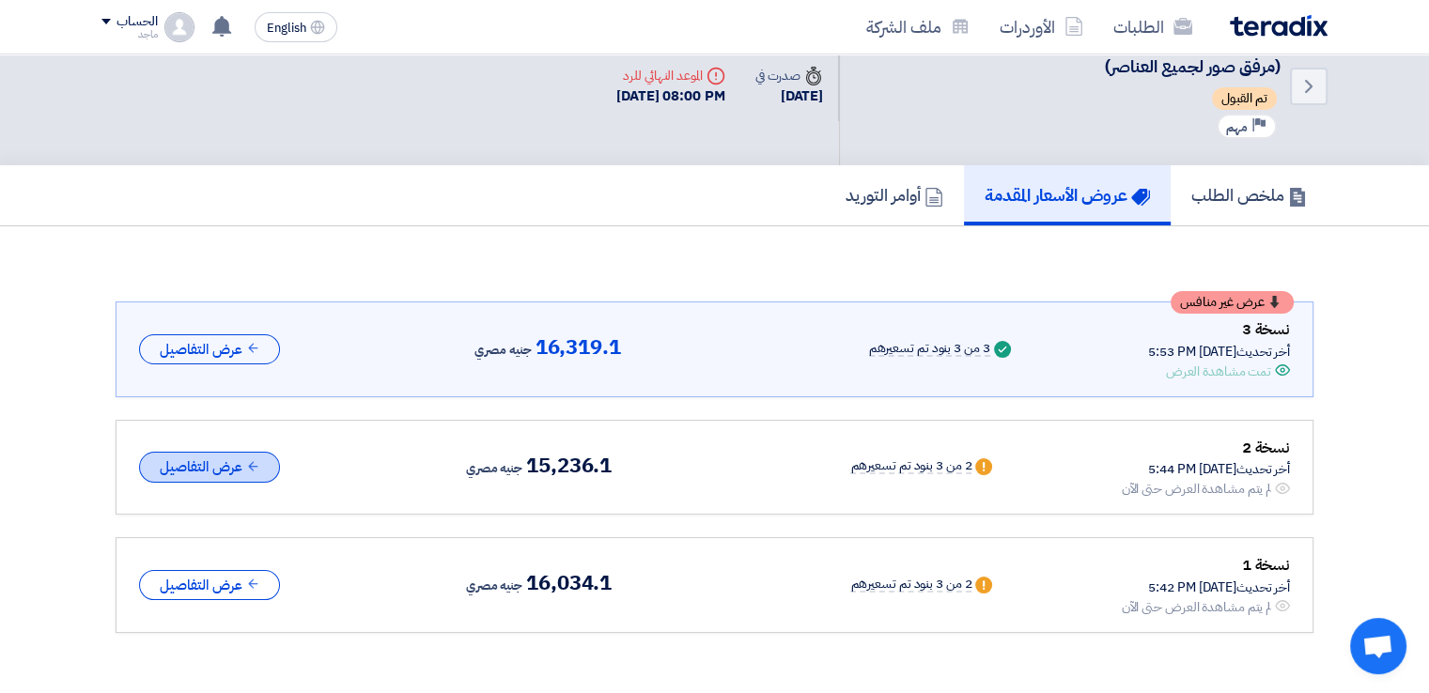
click at [217, 471] on button "عرض التفاصيل" at bounding box center [209, 467] width 141 height 31
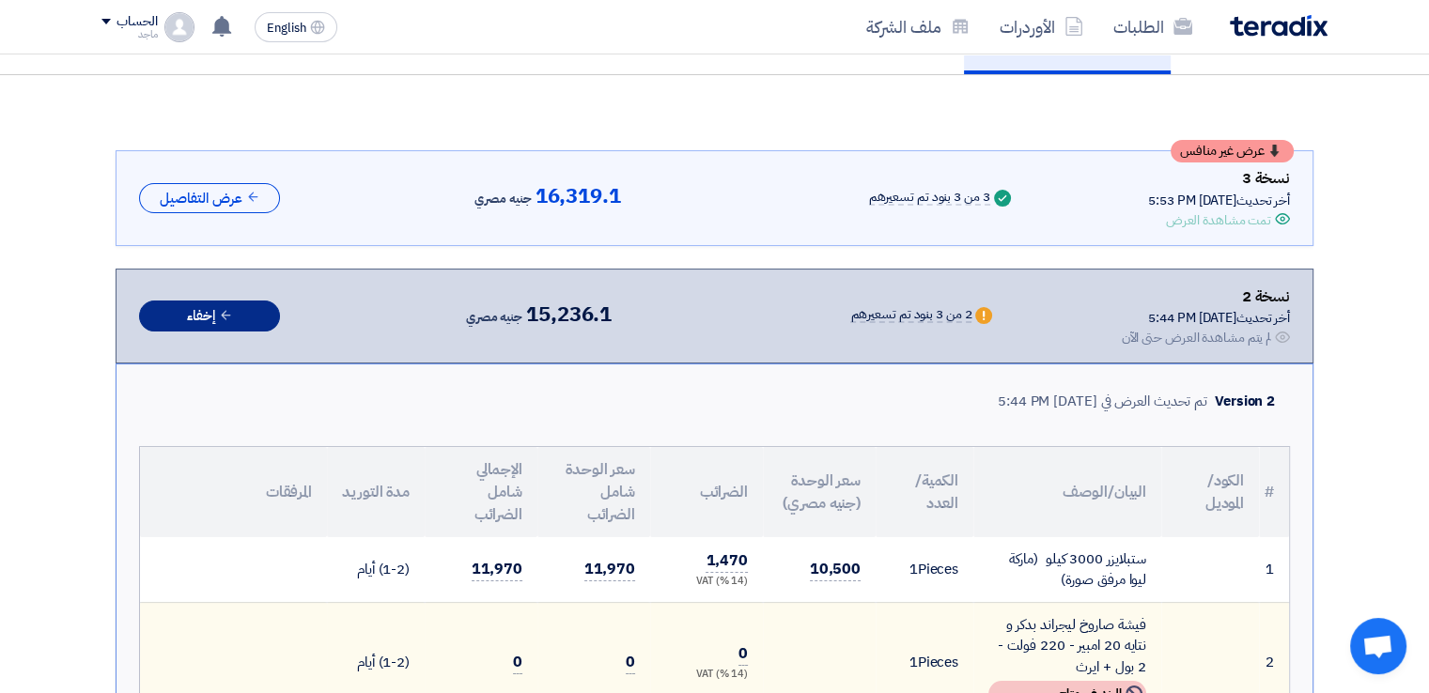
scroll to position [196, 0]
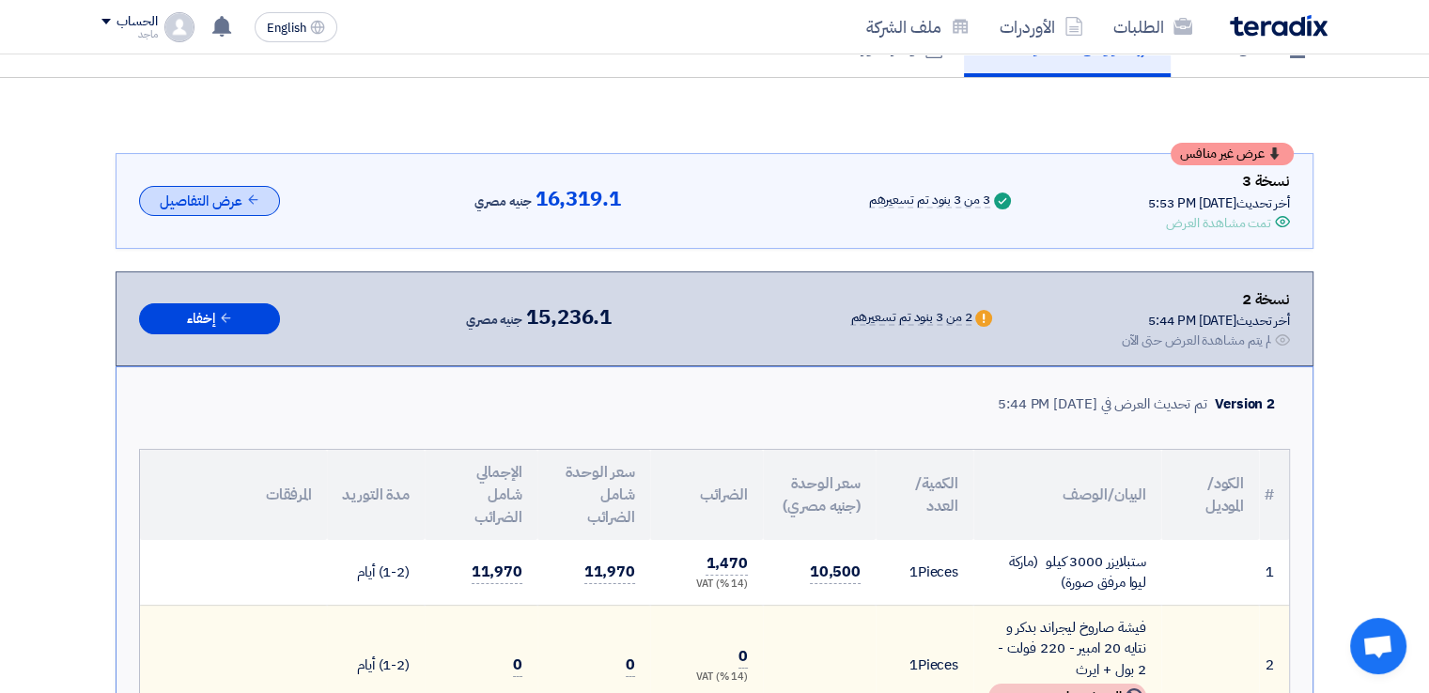
click at [234, 206] on button "عرض التفاصيل" at bounding box center [209, 201] width 141 height 31
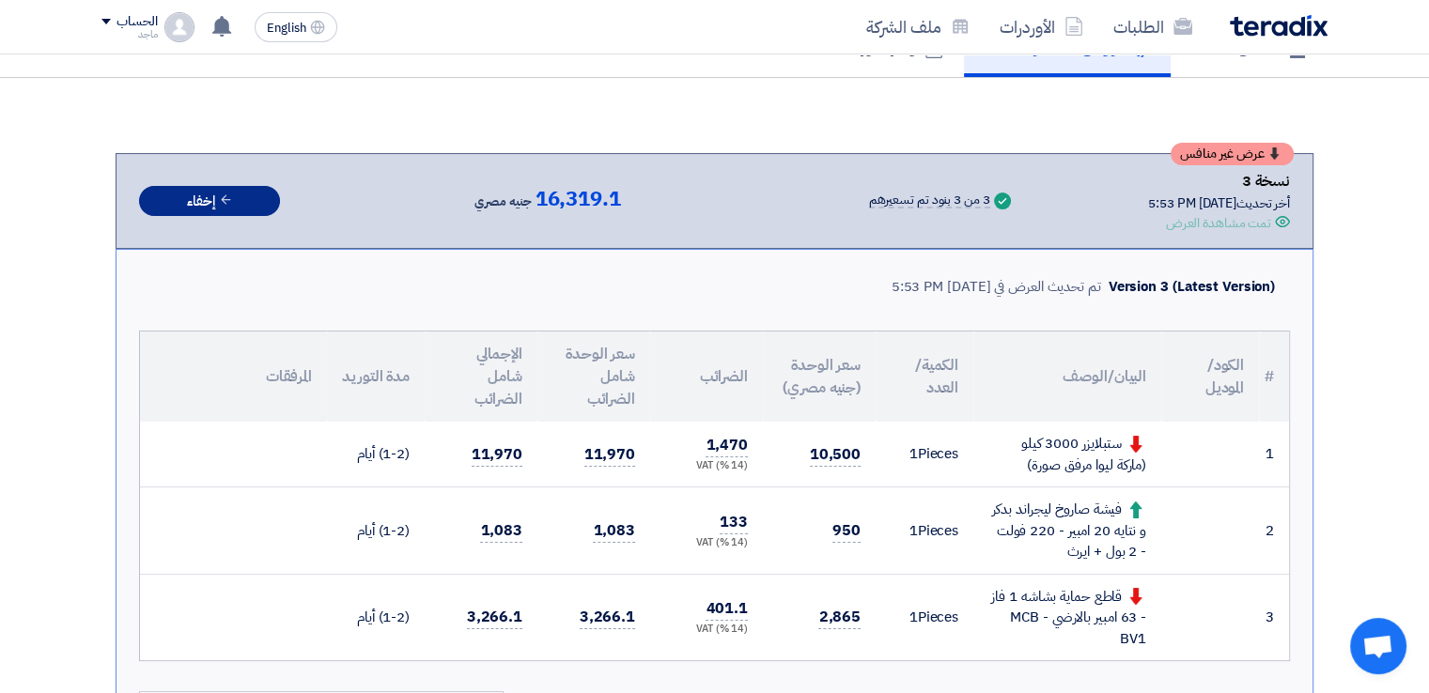
click at [233, 198] on icon at bounding box center [226, 200] width 14 height 14
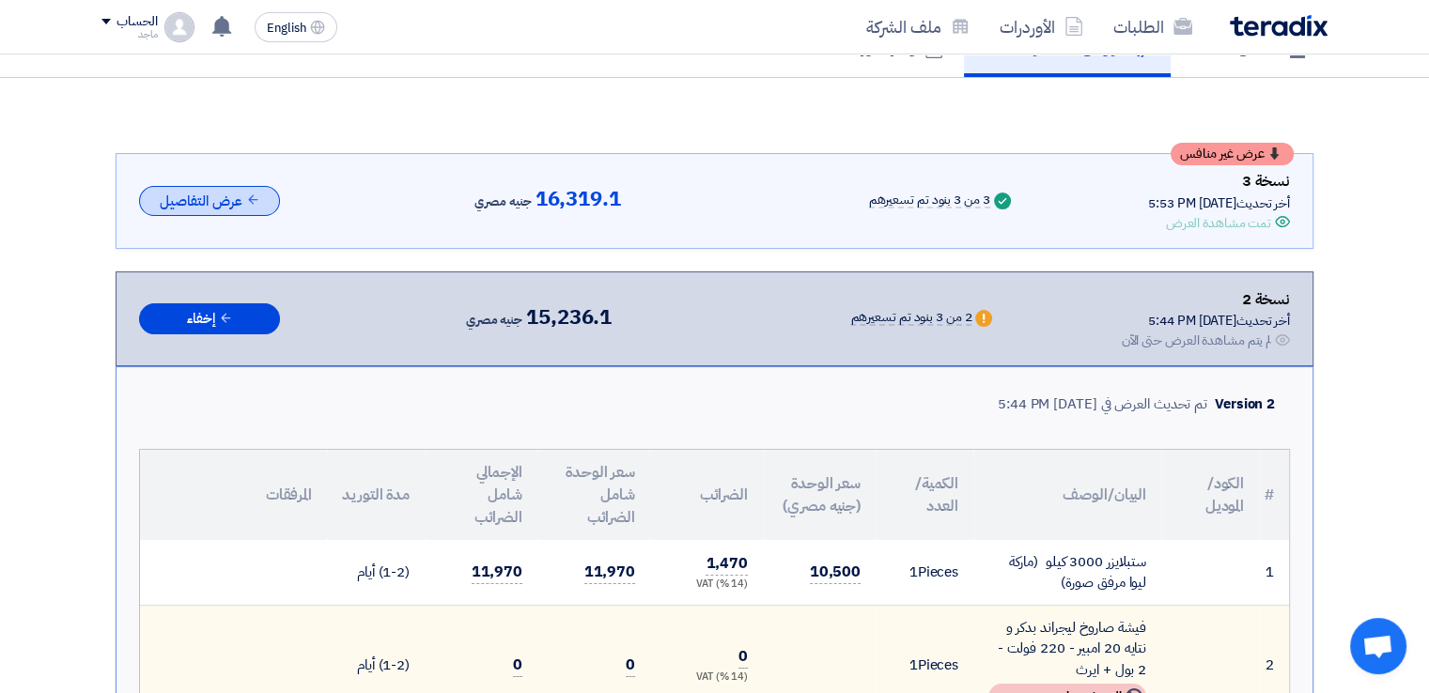
click at [241, 193] on button "عرض التفاصيل" at bounding box center [209, 201] width 141 height 31
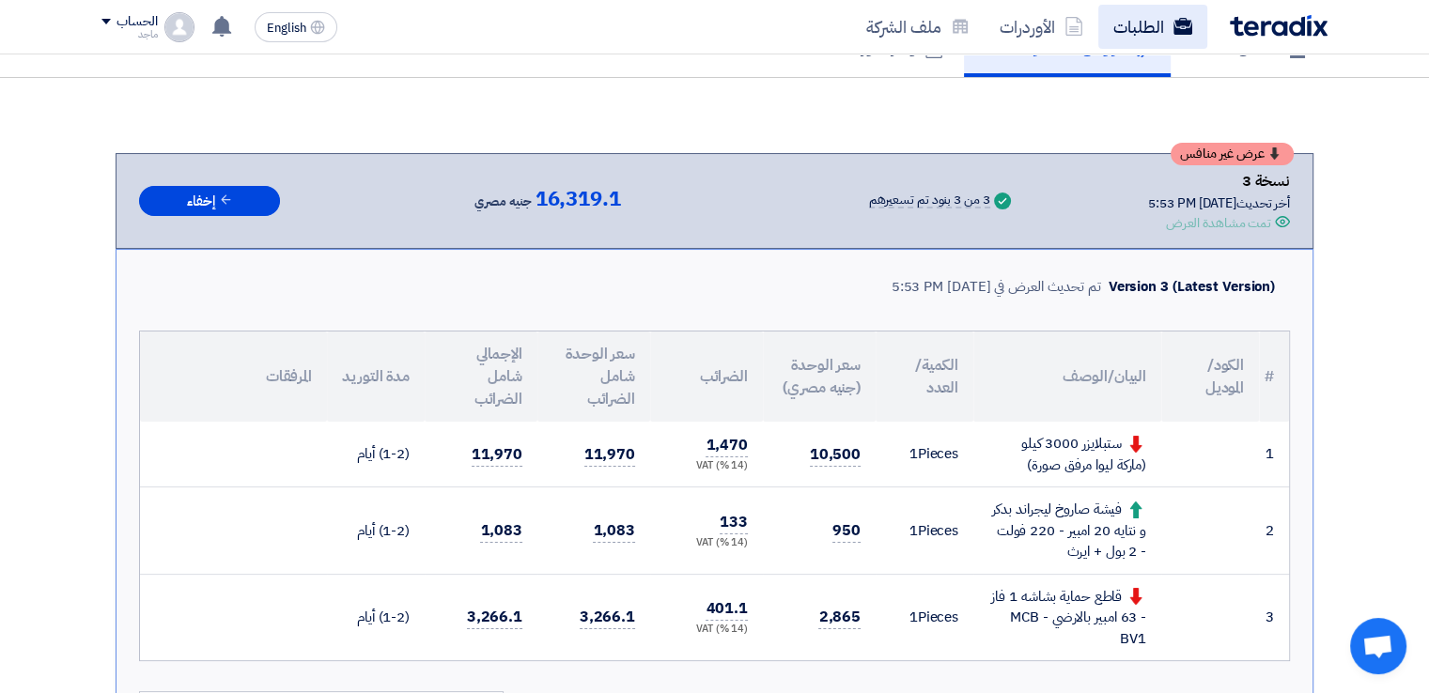
click at [1126, 24] on link "الطلبات" at bounding box center [1152, 27] width 109 height 44
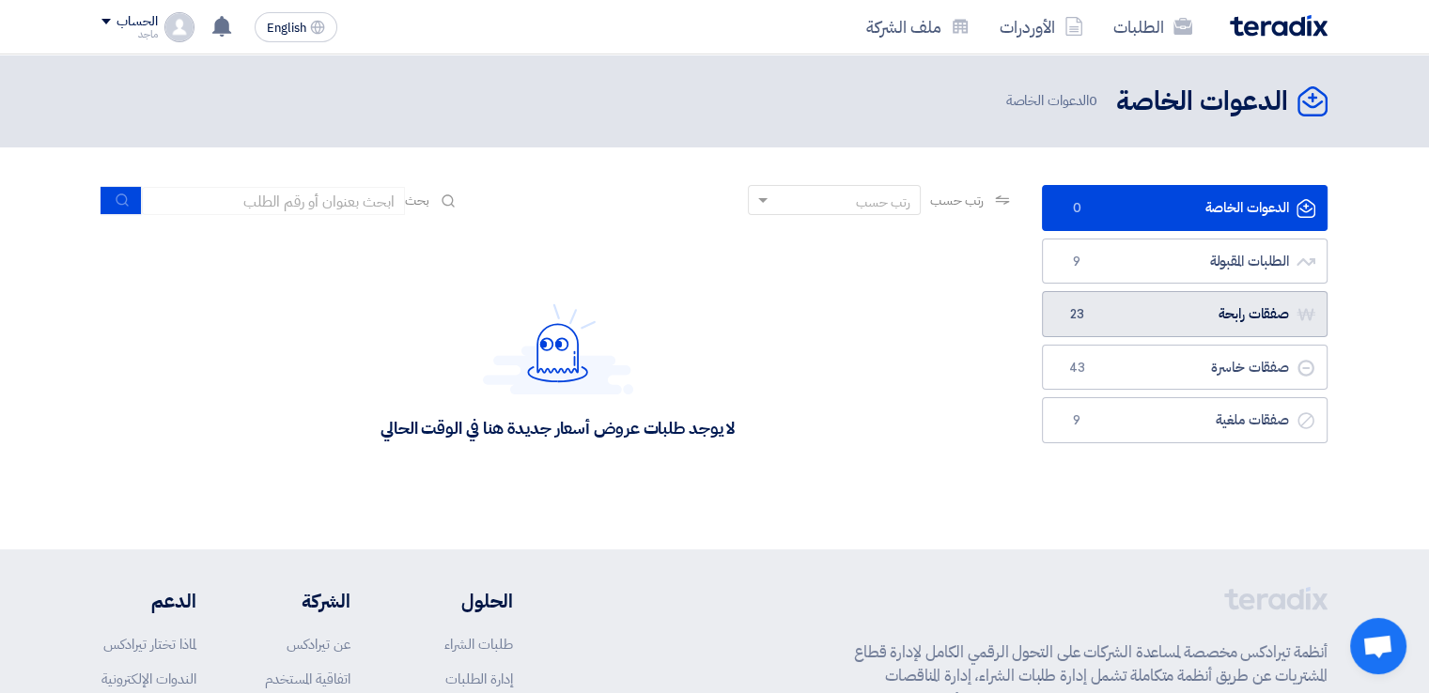
click at [1143, 313] on link "صفقات رابحة صفقات رابحة 23" at bounding box center [1185, 314] width 286 height 46
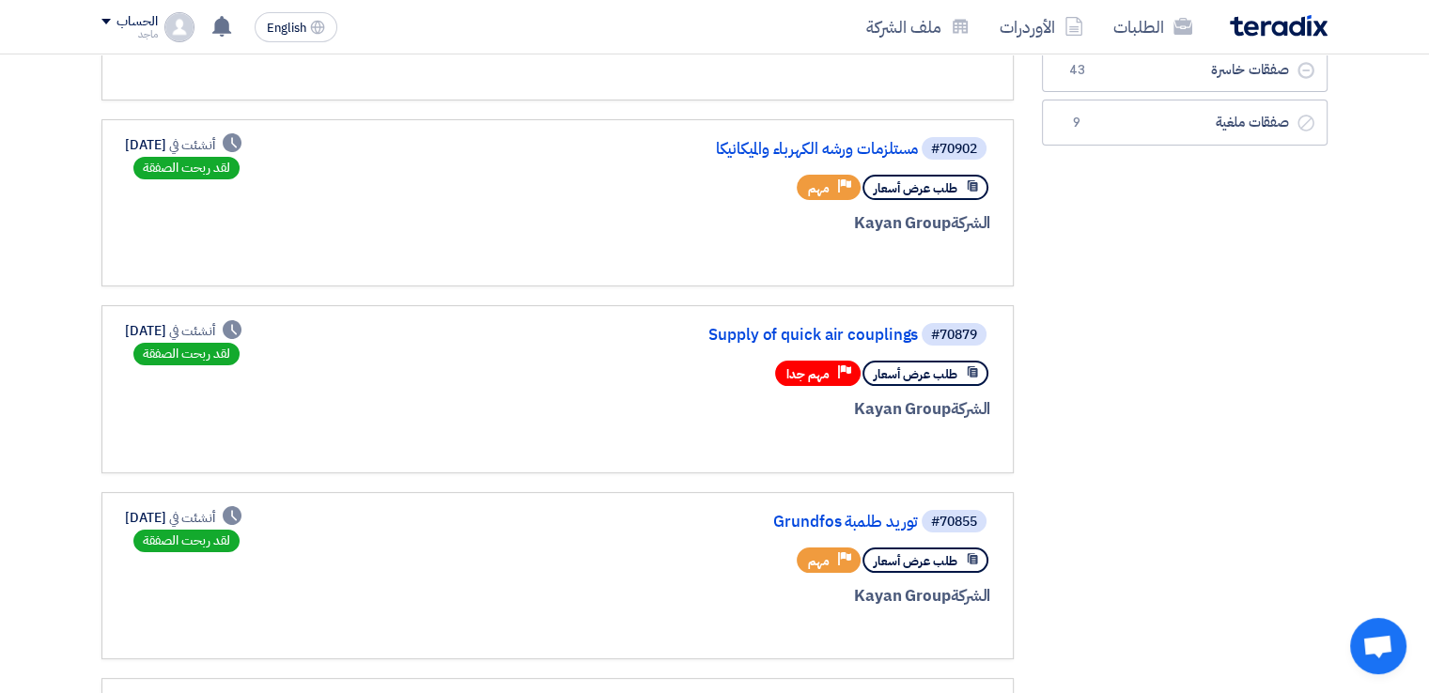
scroll to position [304, 0]
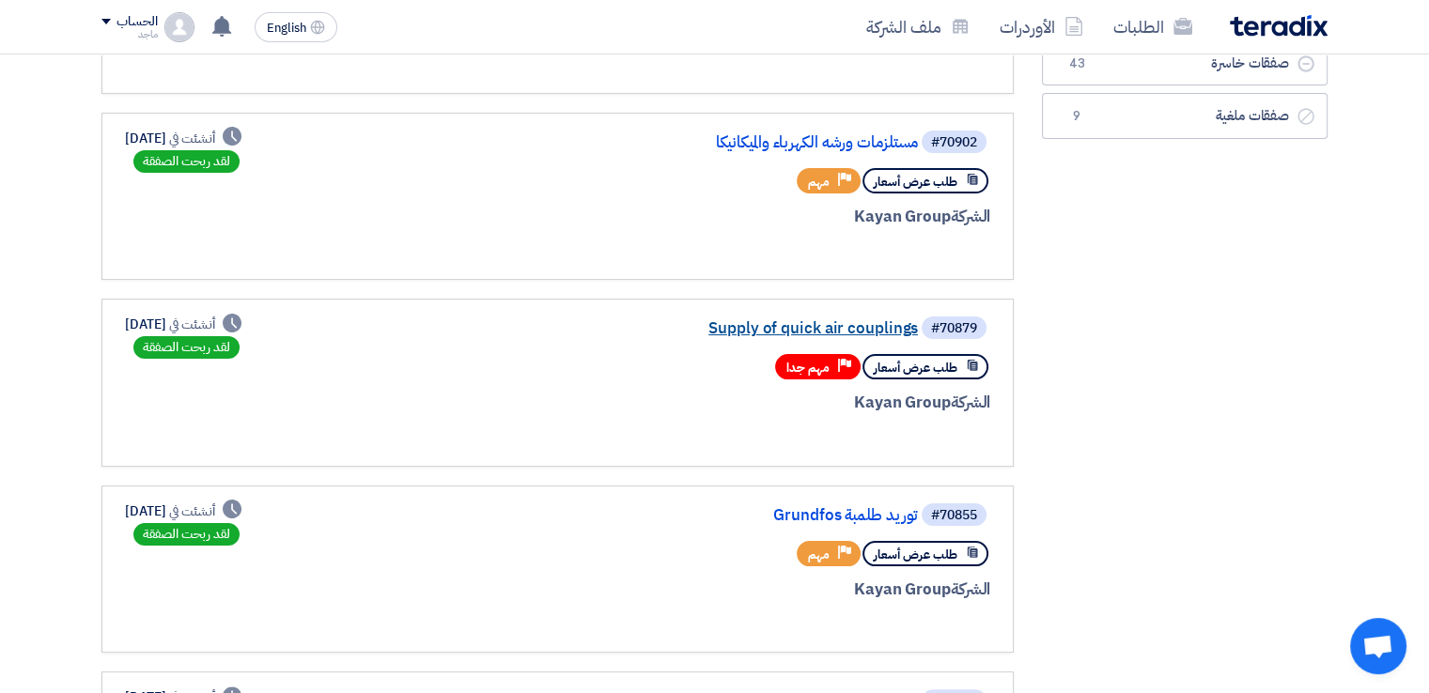
click at [841, 320] on link "Supply of quick air couplings" at bounding box center [730, 328] width 376 height 17
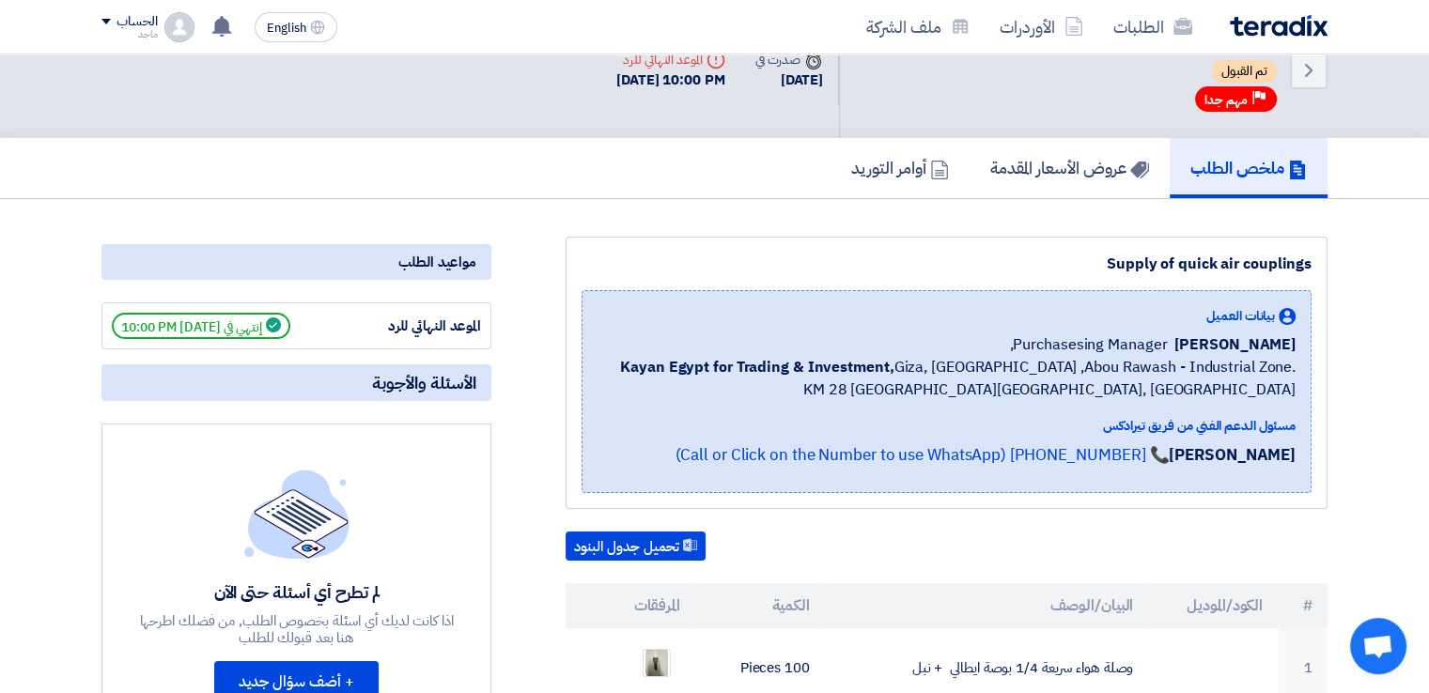
scroll to position [25, 0]
